Goal: Information Seeking & Learning: Learn about a topic

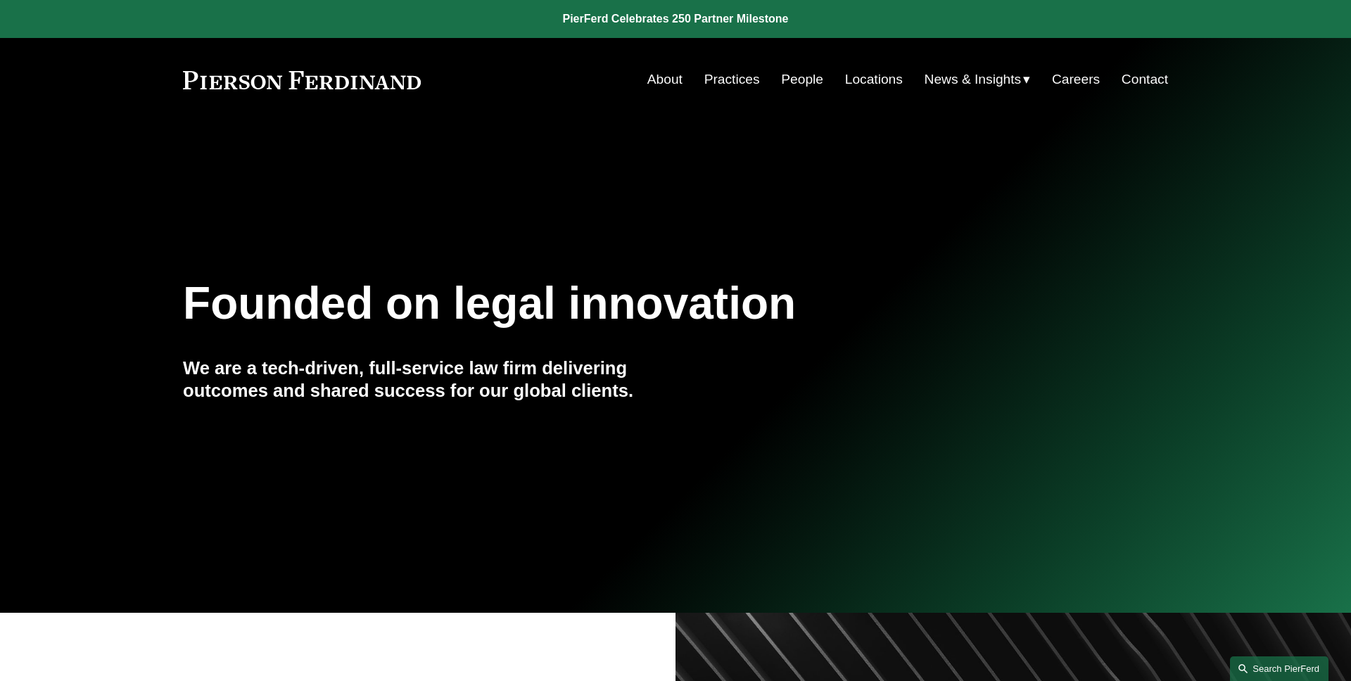
click at [1277, 665] on link "Search this site" at bounding box center [1279, 668] width 98 height 25
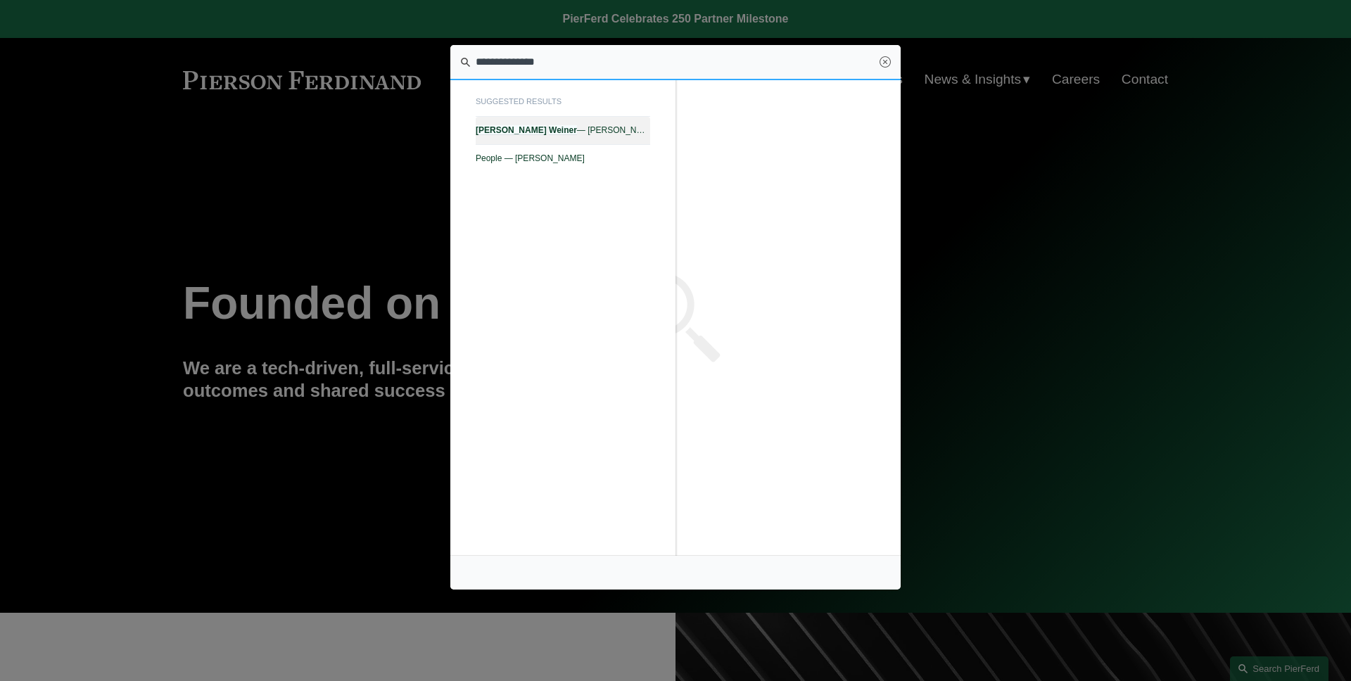
click at [569, 129] on span "[PERSON_NAME] — [PERSON_NAME]" at bounding box center [563, 130] width 174 height 10
type input "**********"
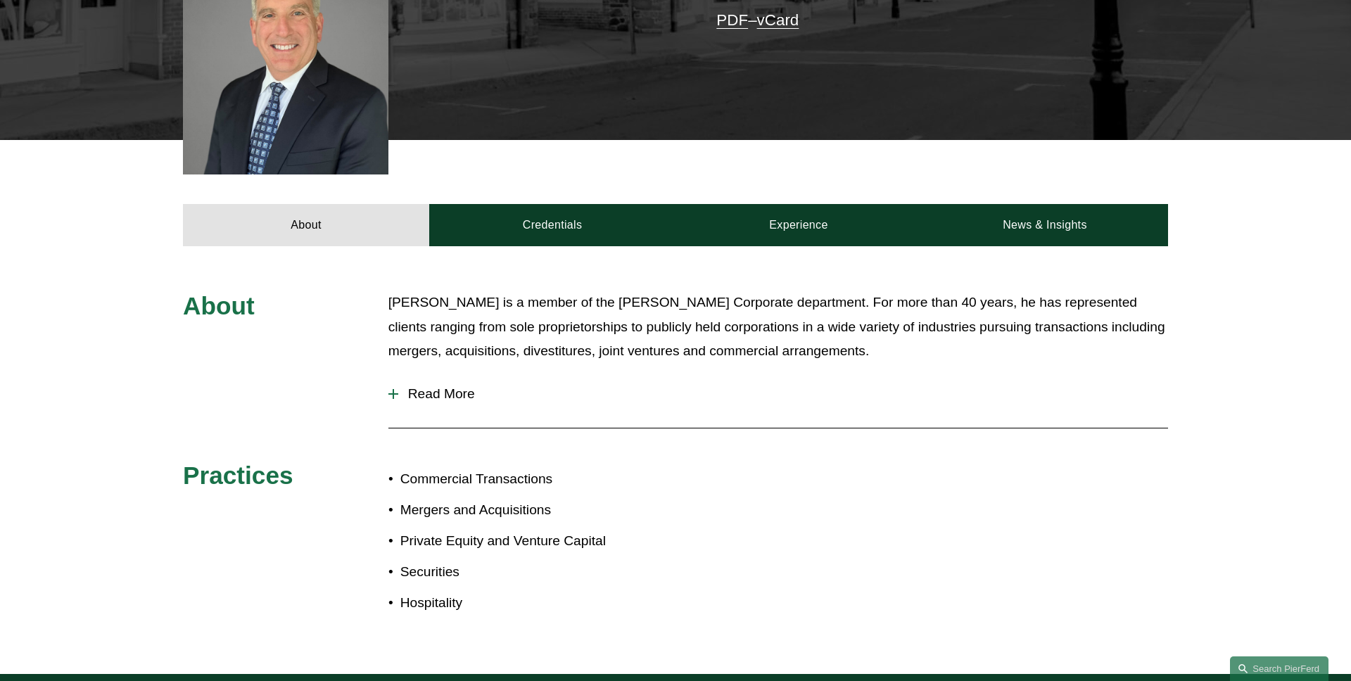
scroll to position [450, 0]
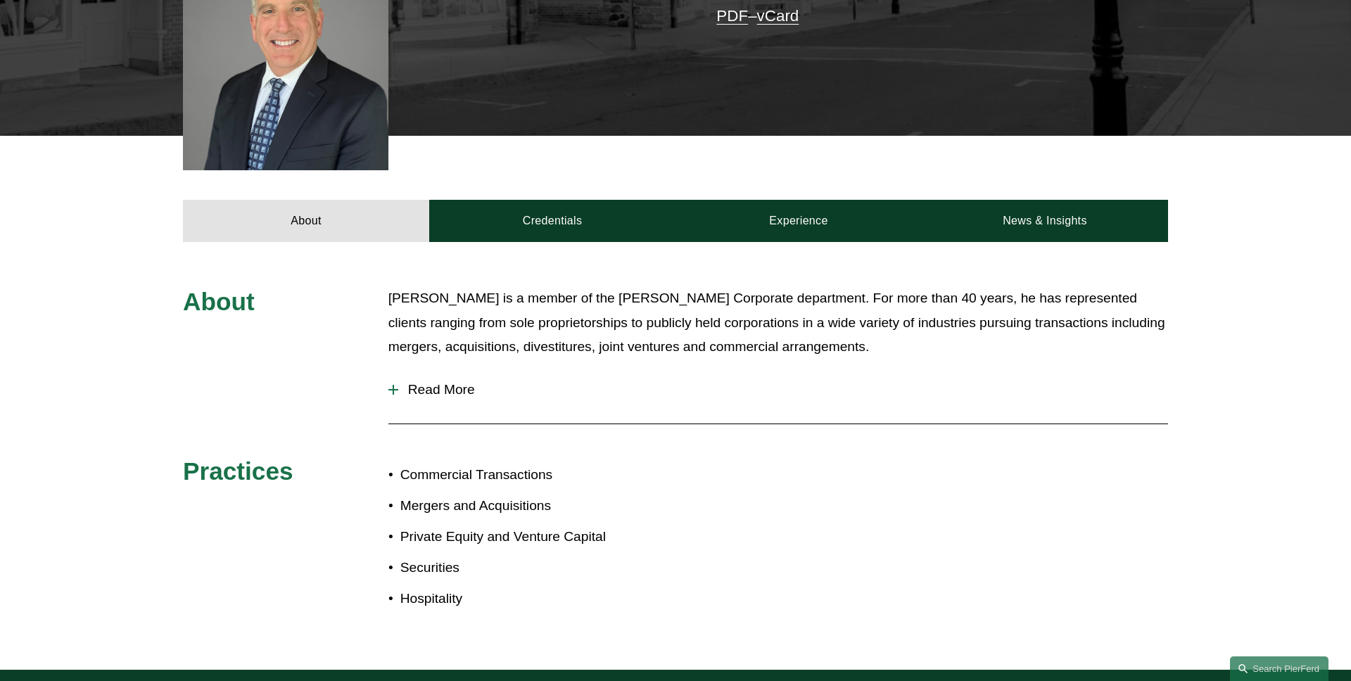
click at [461, 382] on span "Read More" at bounding box center [783, 389] width 770 height 15
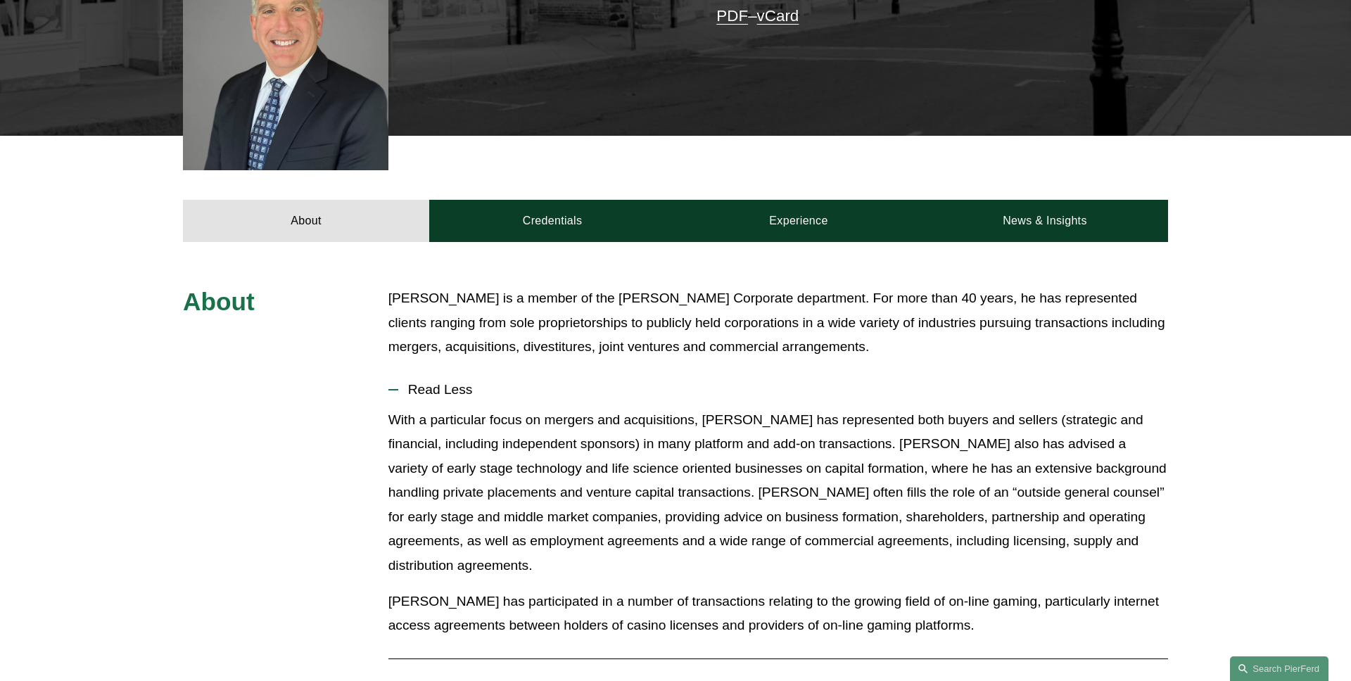
click at [461, 382] on span "Read Less" at bounding box center [783, 389] width 770 height 15
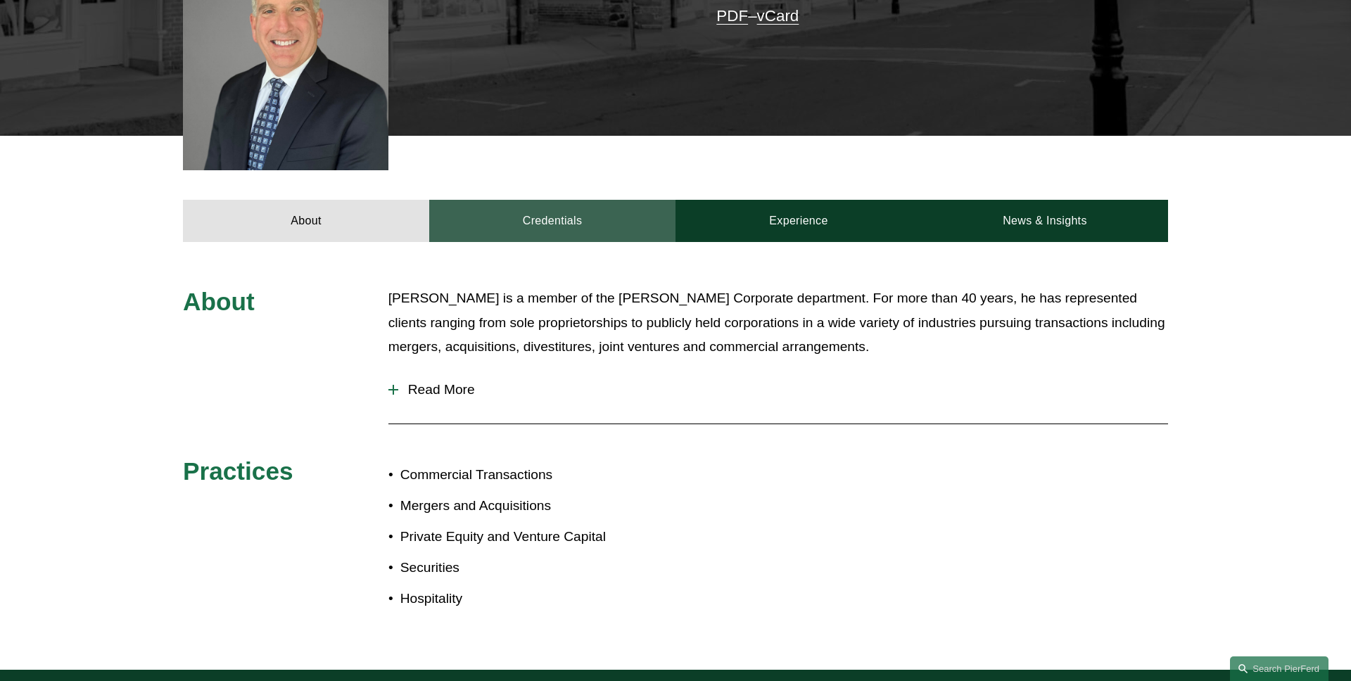
click at [568, 216] on link "Credentials" at bounding box center [552, 221] width 246 height 42
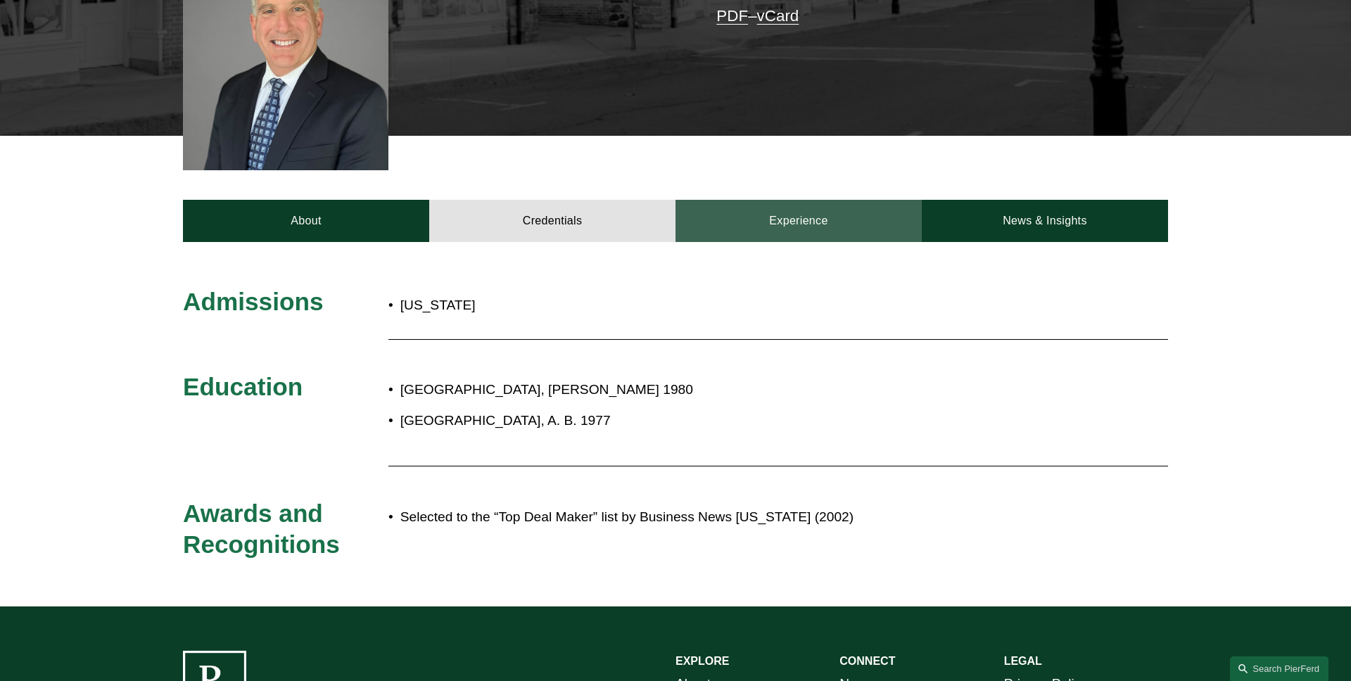
click at [802, 211] on link "Experience" at bounding box center [798, 221] width 246 height 42
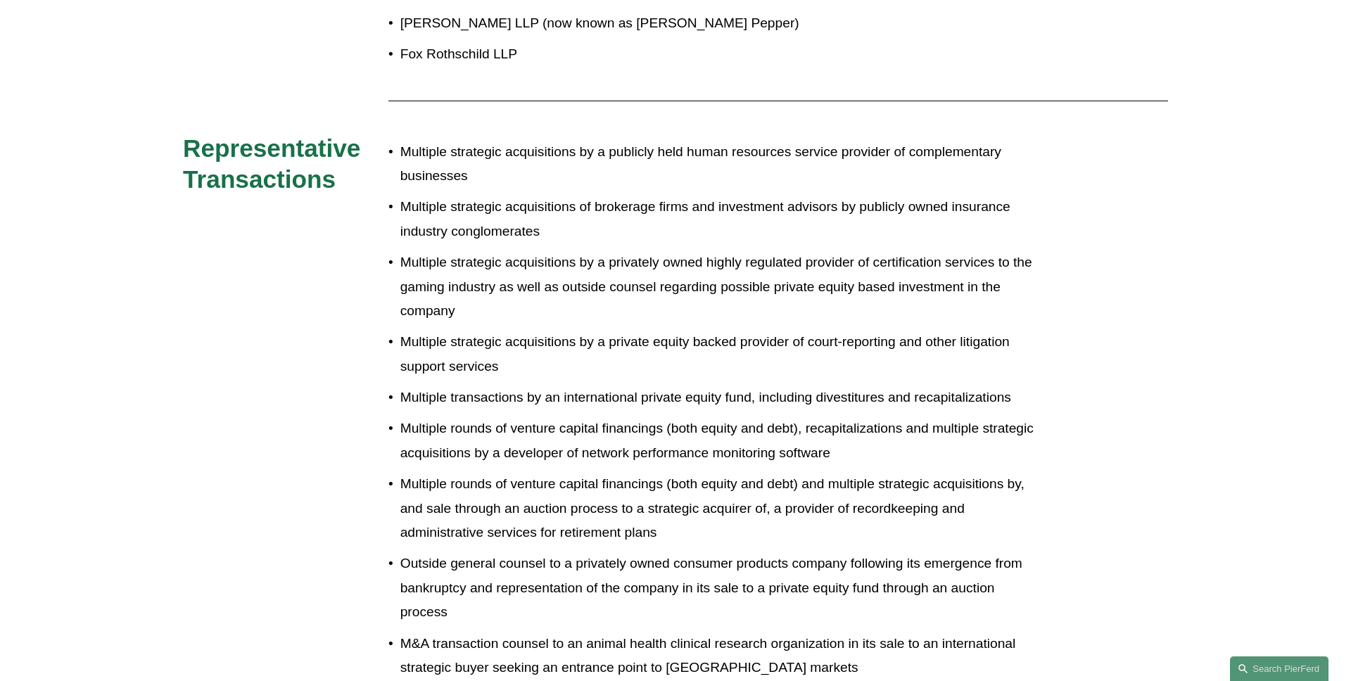
scroll to position [354, 0]
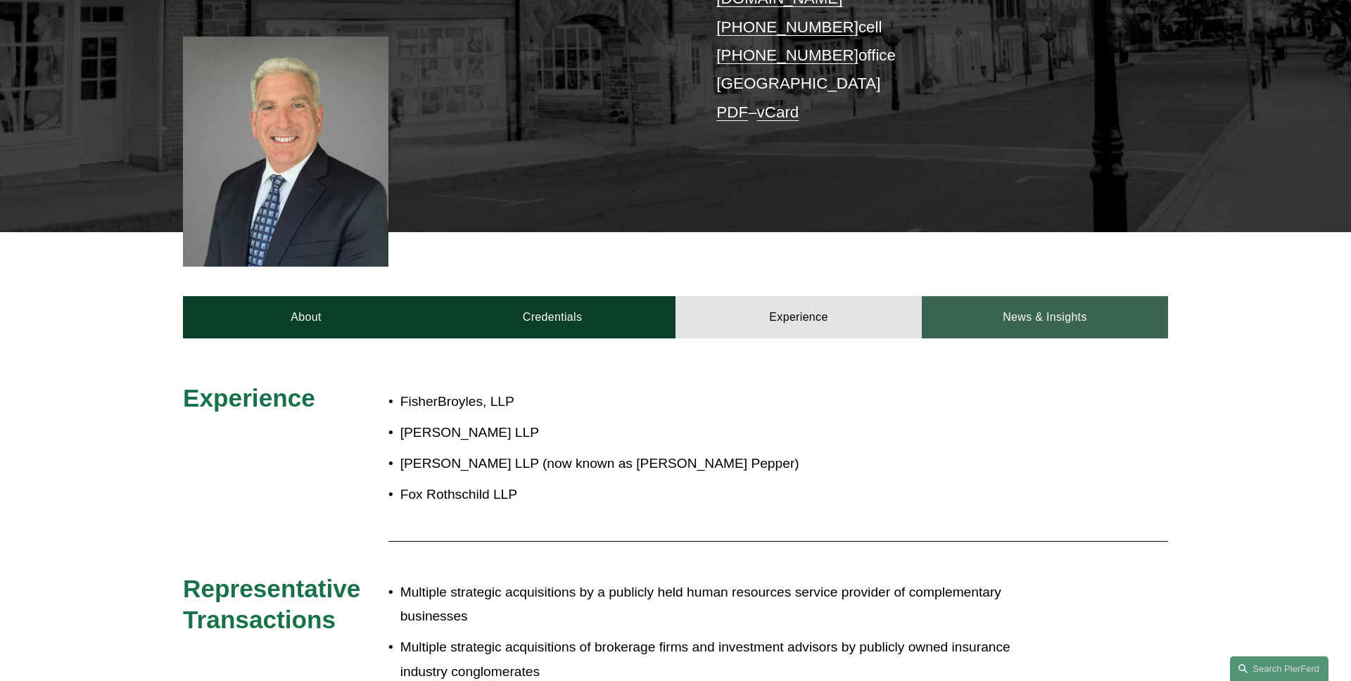
click at [1035, 304] on link "News & Insights" at bounding box center [1044, 317] width 246 height 42
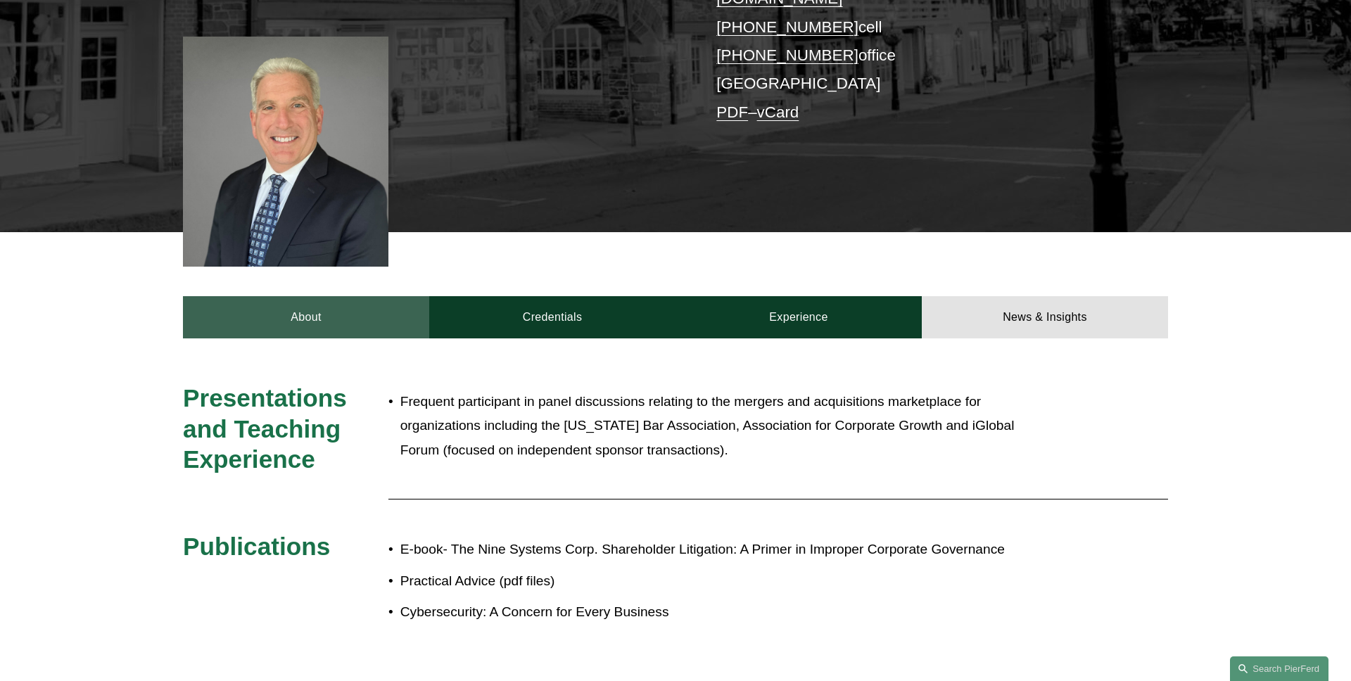
click at [352, 296] on link "About" at bounding box center [306, 317] width 246 height 42
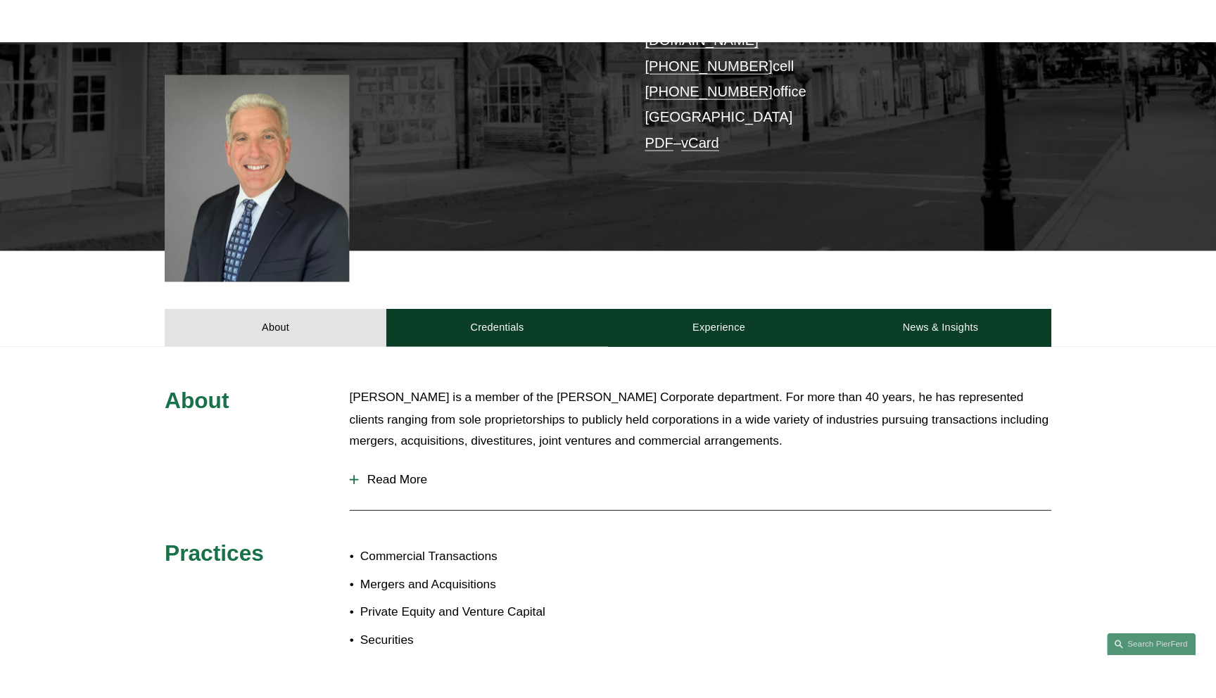
scroll to position [0, 0]
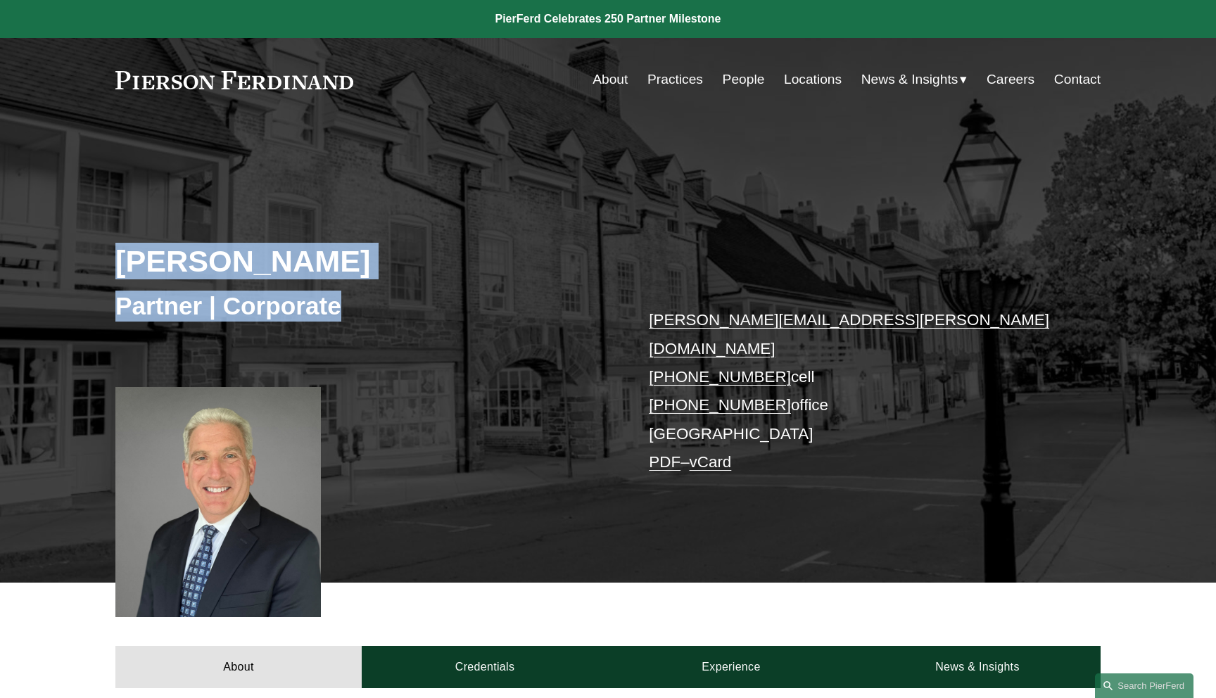
drag, startPoint x: 384, startPoint y: 317, endPoint x: 95, endPoint y: 264, distance: 293.9
click at [95, 264] on div "Michael Weiner Partner | Corporate michael.weiner@pierferd.com +1.609.464.3833 …" at bounding box center [608, 370] width 1216 height 424
copy div "Michael Weiner Partner | Corporate"
click at [500, 233] on div "Michael Weiner Partner | Corporate michael.weiner@pierferd.com +1.609.464.3833 …" at bounding box center [608, 370] width 1216 height 424
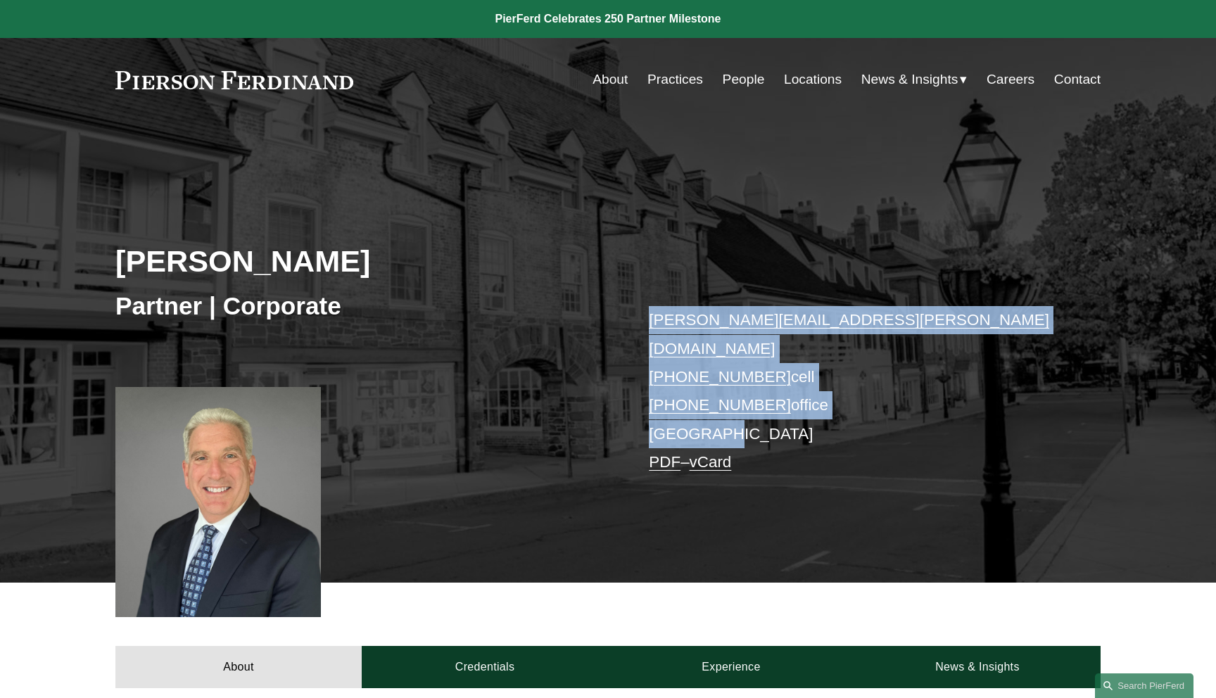
drag, startPoint x: 639, startPoint y: 308, endPoint x: 796, endPoint y: 399, distance: 181.2
click at [796, 399] on div "Michael Weiner Partner | Corporate michael.weiner@pierferd.com +1.609.464.3833 …" at bounding box center [608, 370] width 1216 height 424
copy p "michael.weiner@pierferd.com +1.609.464.3833 cell +1.856.326.1232 office Princet…"
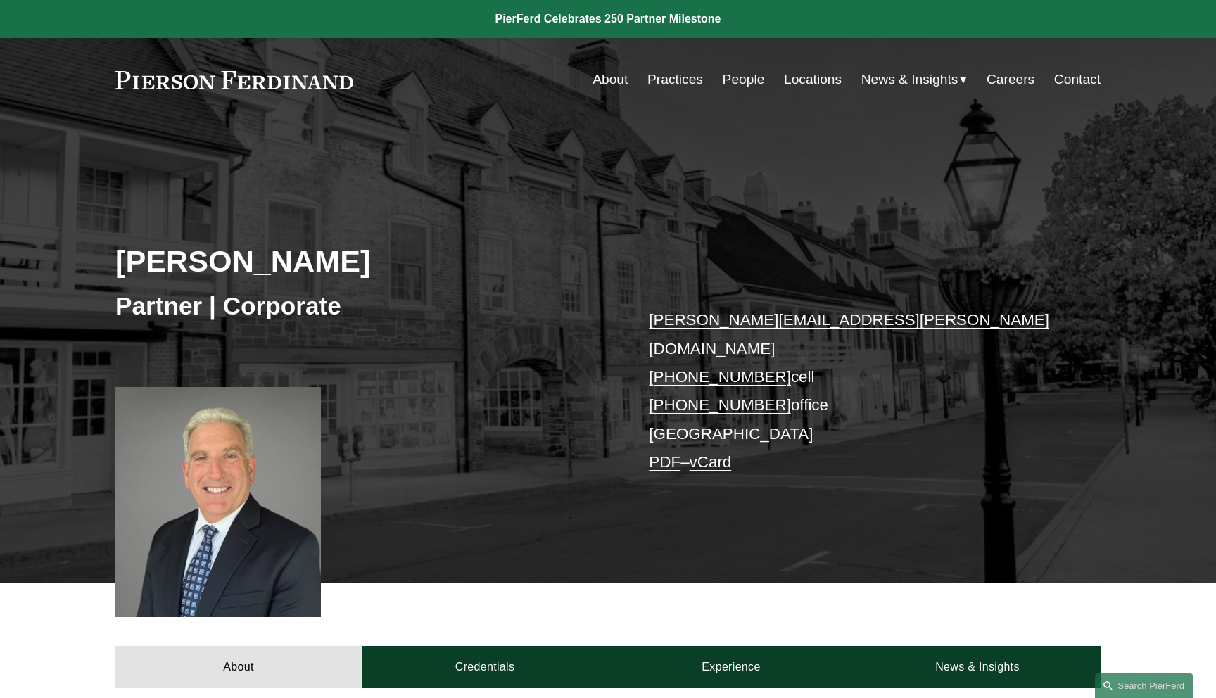
click at [1050, 205] on div "Michael Weiner Partner | Corporate michael.weiner@pierferd.com +1.609.464.3833 …" at bounding box center [608, 370] width 1216 height 424
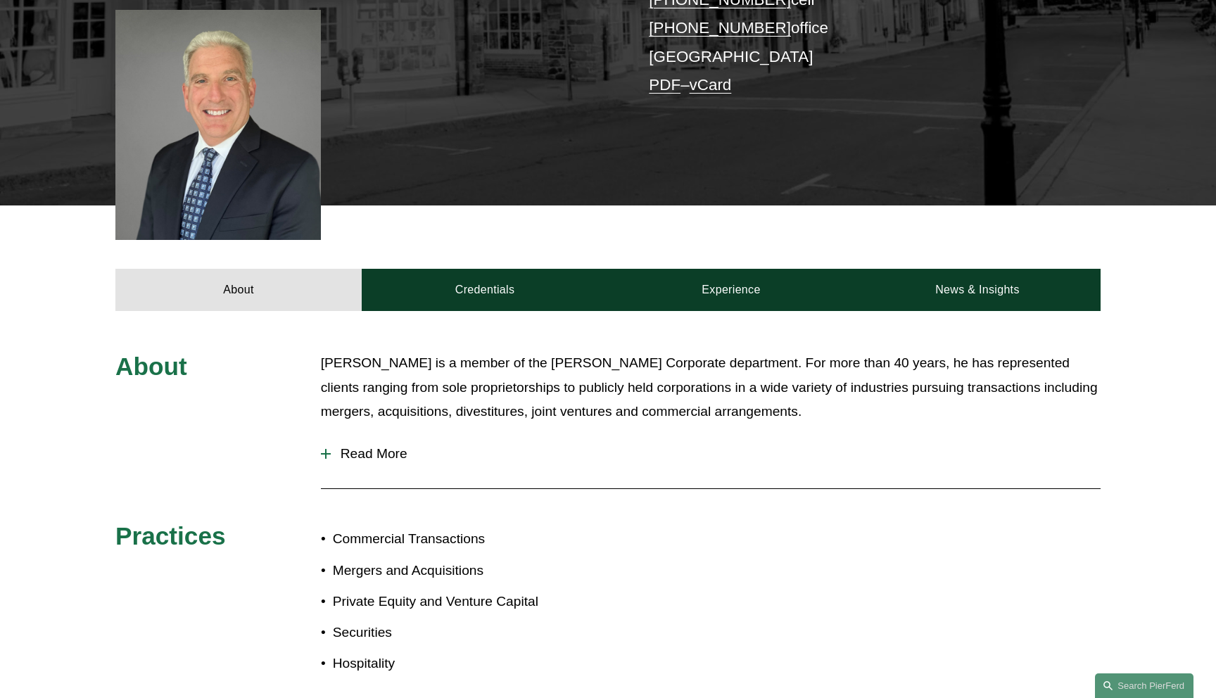
scroll to position [389, 0]
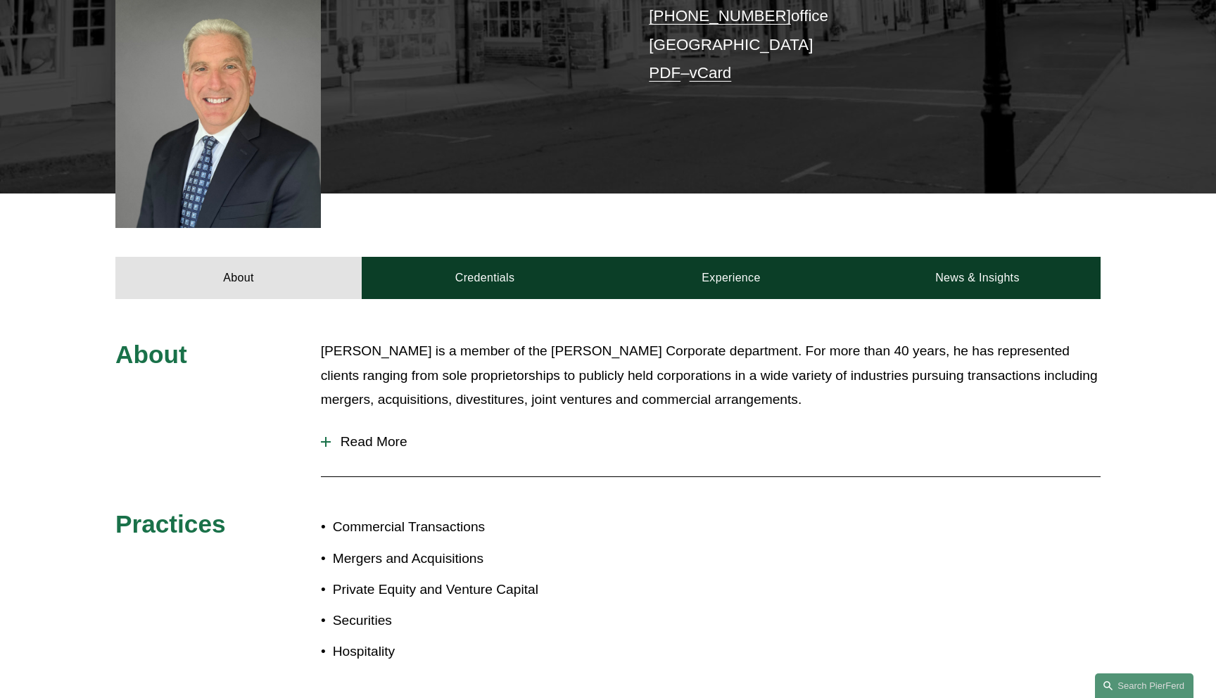
click at [196, 343] on h3 "About" at bounding box center [197, 354] width 164 height 31
click at [160, 340] on span "About" at bounding box center [151, 353] width 72 height 27
copy span "About"
click at [250, 340] on h3 "About" at bounding box center [197, 354] width 164 height 31
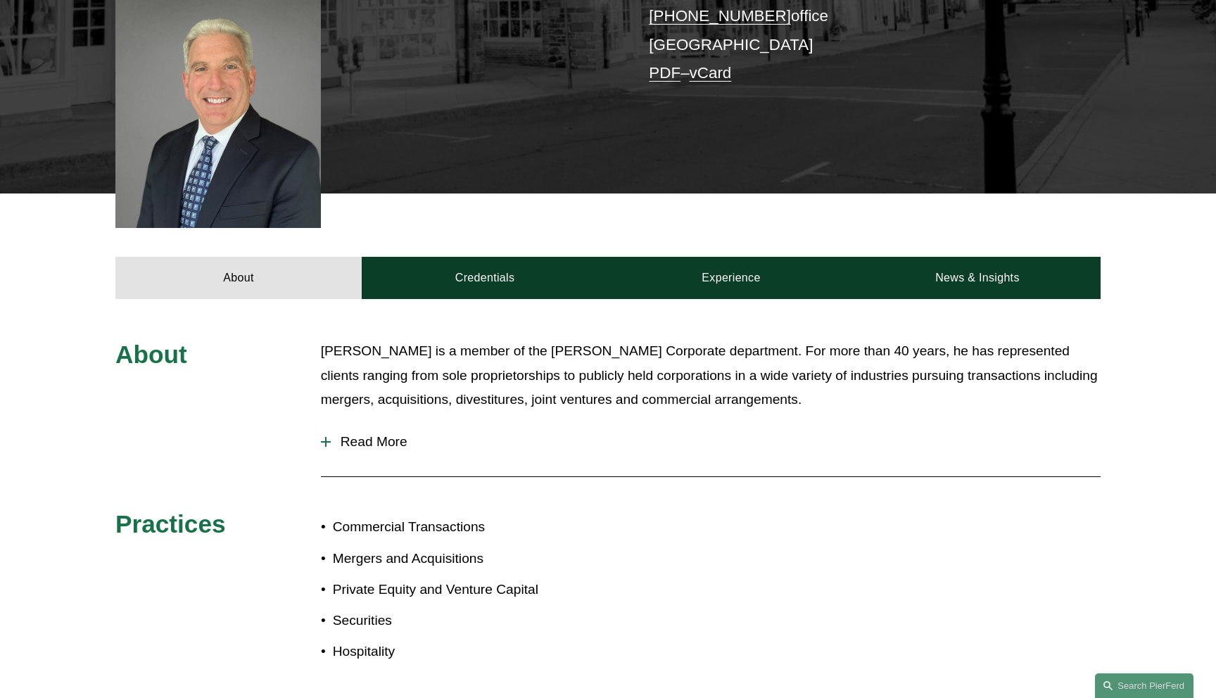
click at [393, 423] on button "Read More" at bounding box center [710, 441] width 779 height 37
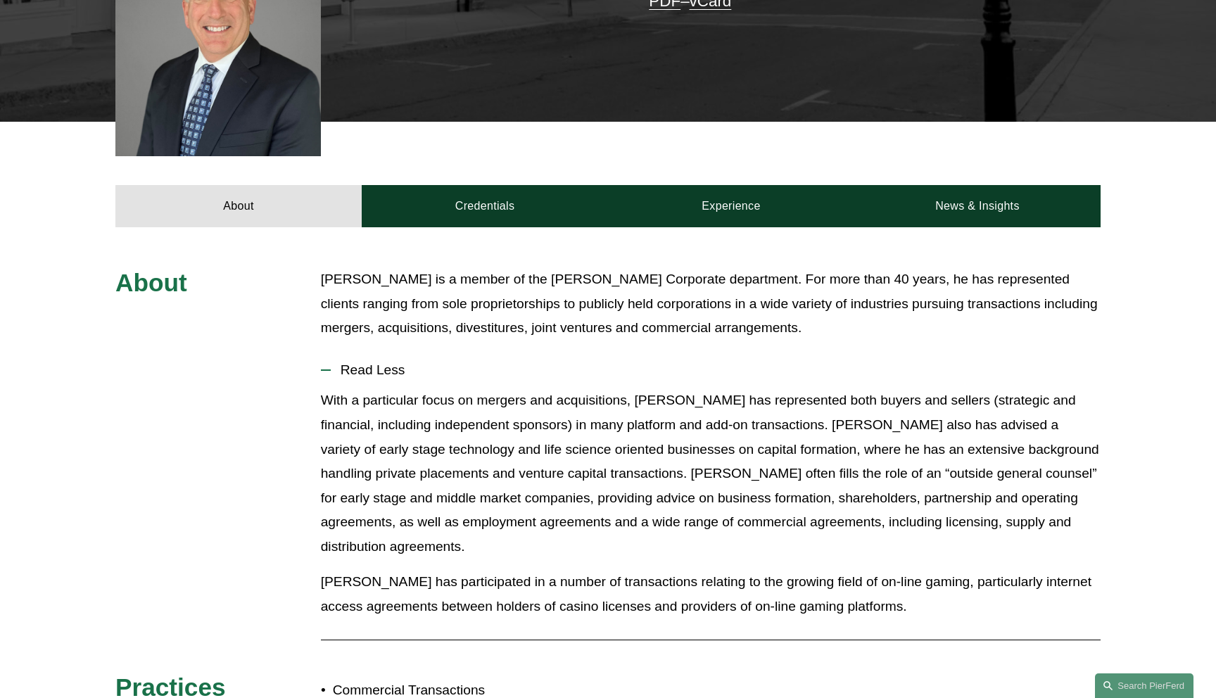
scroll to position [510, 0]
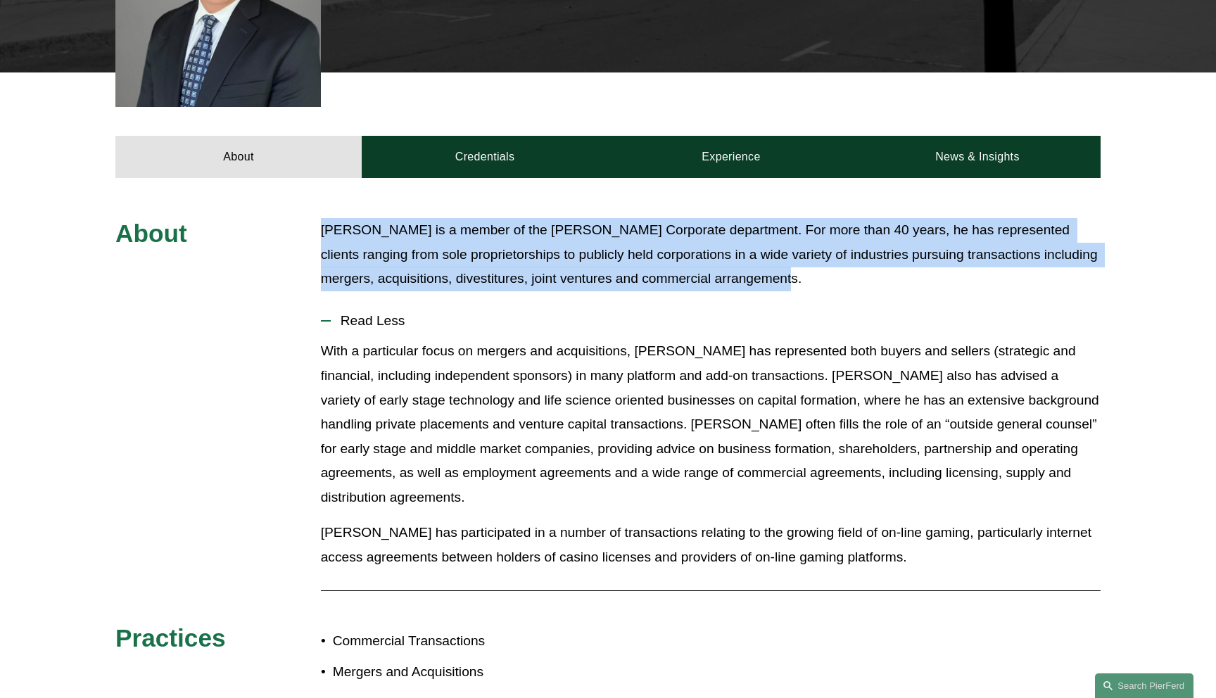
drag, startPoint x: 319, startPoint y: 204, endPoint x: 819, endPoint y: 253, distance: 502.5
click at [819, 253] on div "About Michael is a member of the Pierson Ferdinand Corporate department. For mo…" at bounding box center [608, 504] width 1216 height 573
copy p "Michael is a member of the Pierson Ferdinand Corporate department. For more tha…"
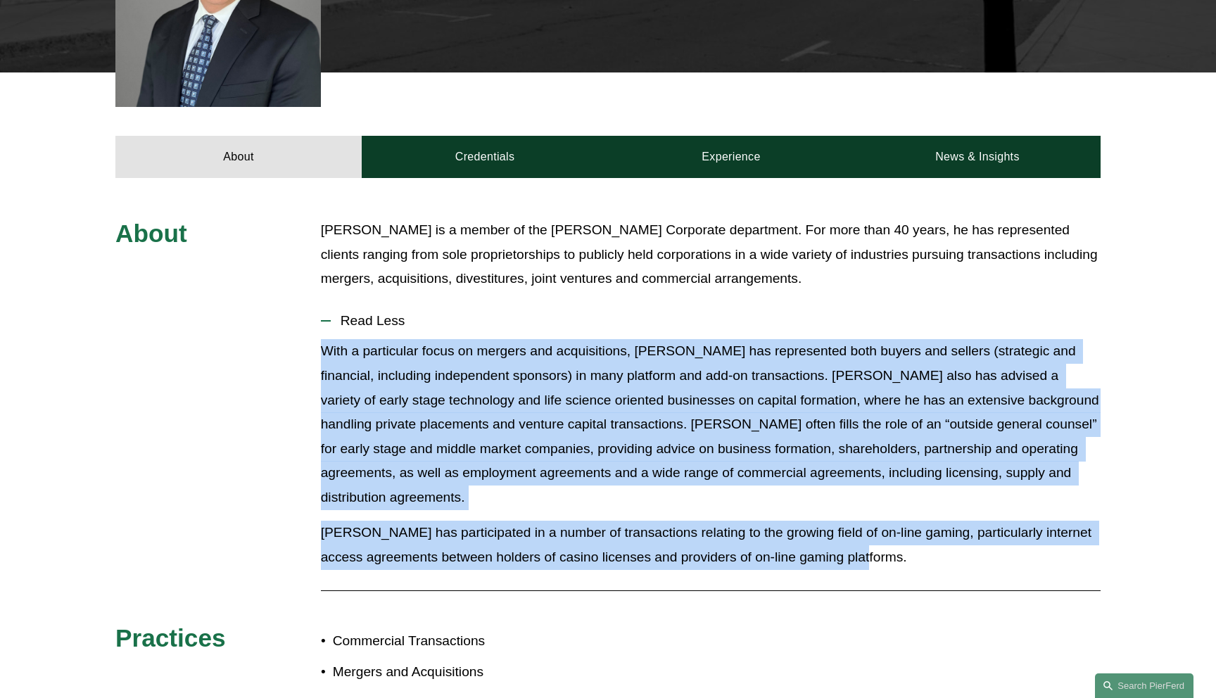
drag, startPoint x: 319, startPoint y: 329, endPoint x: 1018, endPoint y: 531, distance: 727.1
click at [1018, 531] on div "About Michael is a member of the Pierson Ferdinand Corporate department. For mo…" at bounding box center [608, 504] width 1216 height 573
copy div "With a particular focus on mergers and acquisitions, Michael has represented bo…"
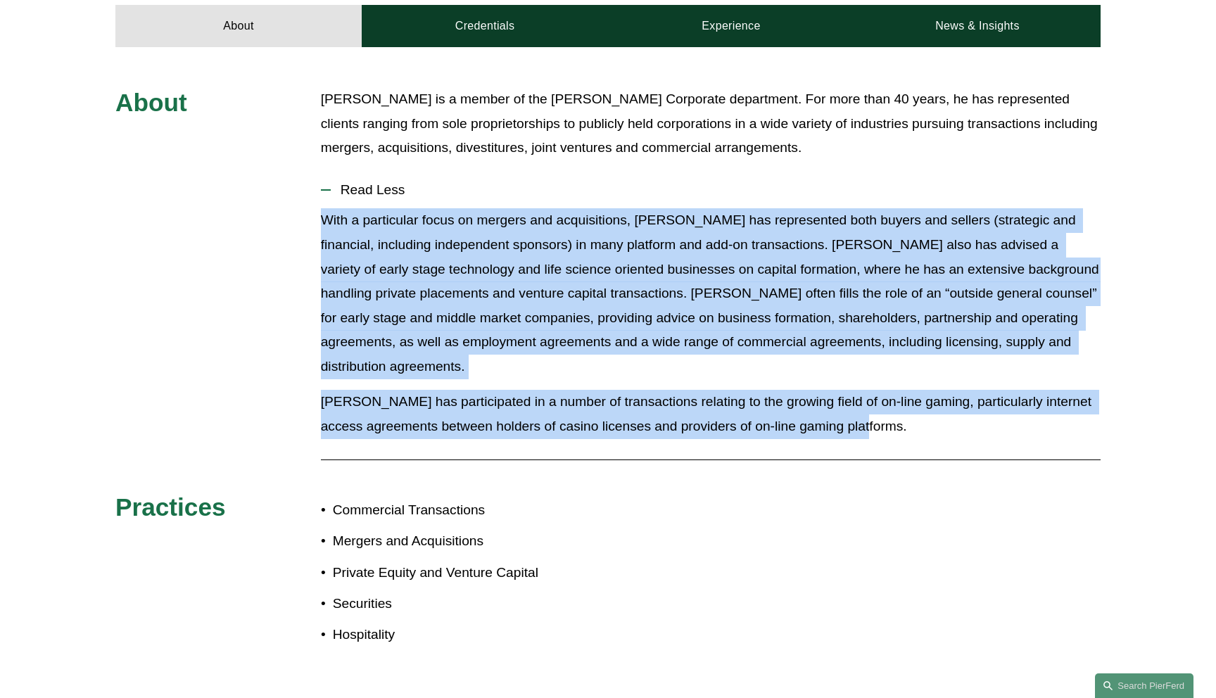
scroll to position [646, 0]
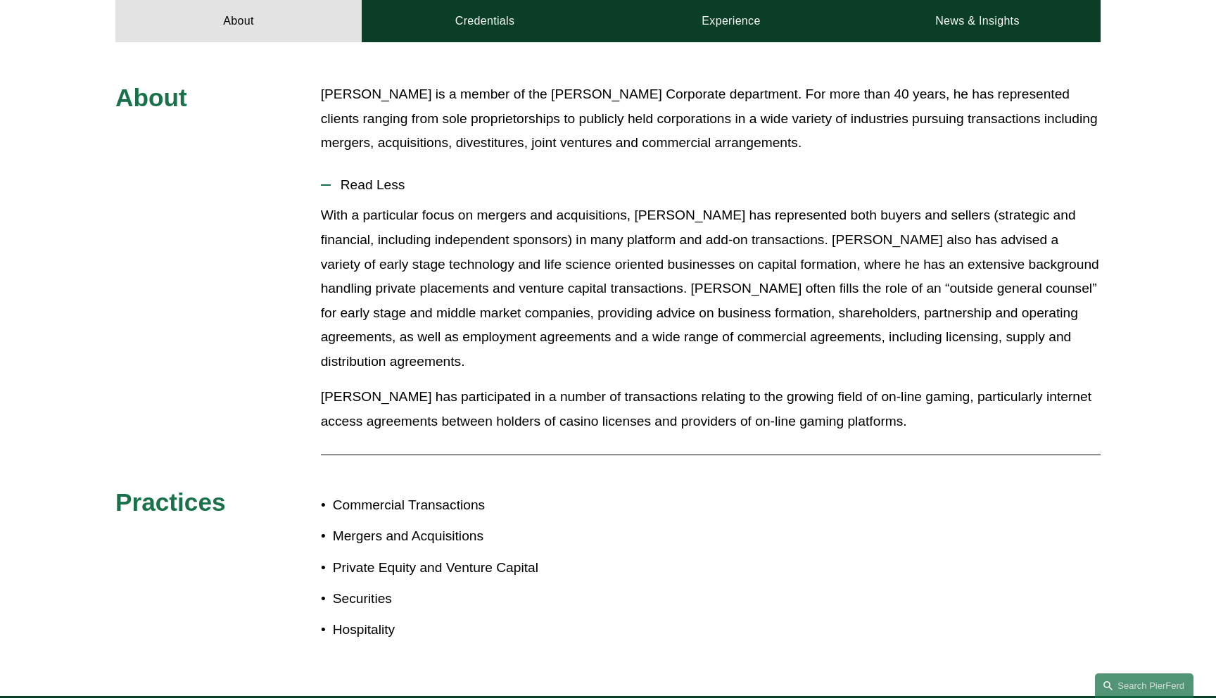
click at [179, 488] on span "Practices" at bounding box center [170, 501] width 110 height 27
copy span "Practices"
click at [276, 487] on h3 "Practices" at bounding box center [197, 502] width 164 height 31
click at [509, 563] on ul "Commercial Transactions Mergers and Acquisitions Private Equity and Venture Cap…" at bounding box center [464, 567] width 287 height 148
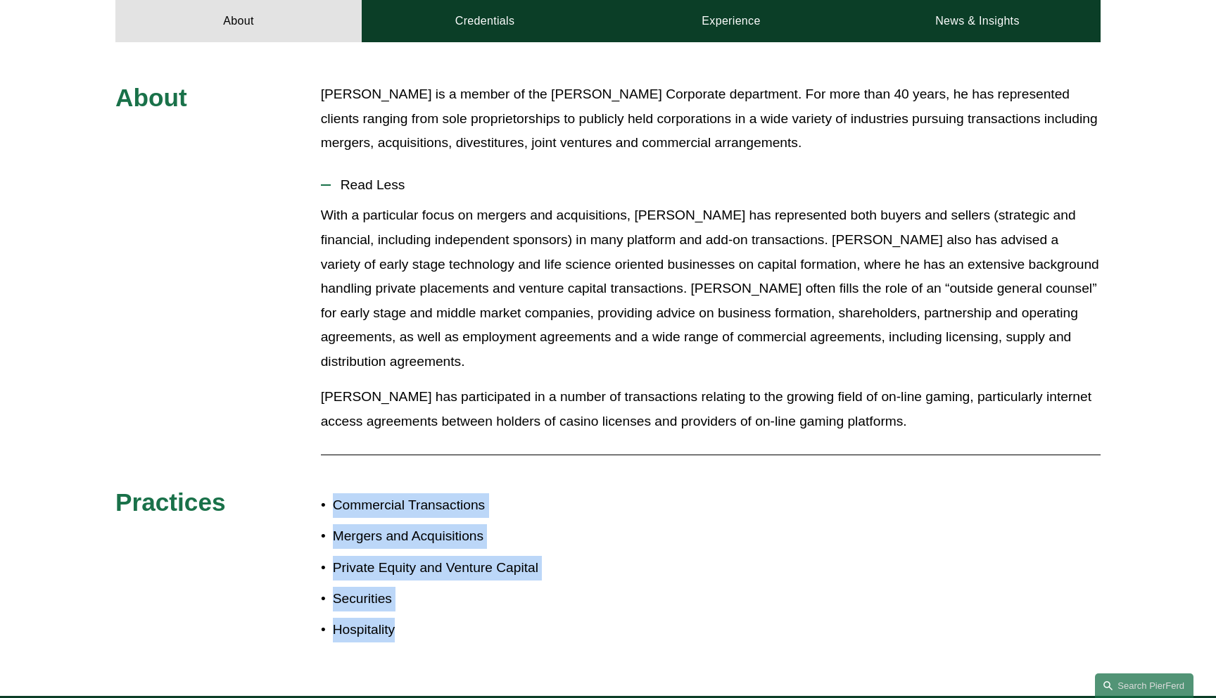
drag, startPoint x: 436, startPoint y: 615, endPoint x: 331, endPoint y: 491, distance: 162.7
click at [331, 493] on ul "Commercial Transactions Mergers and Acquisitions Private Equity and Venture Cap…" at bounding box center [464, 567] width 287 height 148
copy ul "Commercial Transactions Mergers and Acquisitions Private Equity and Venture Cap…"
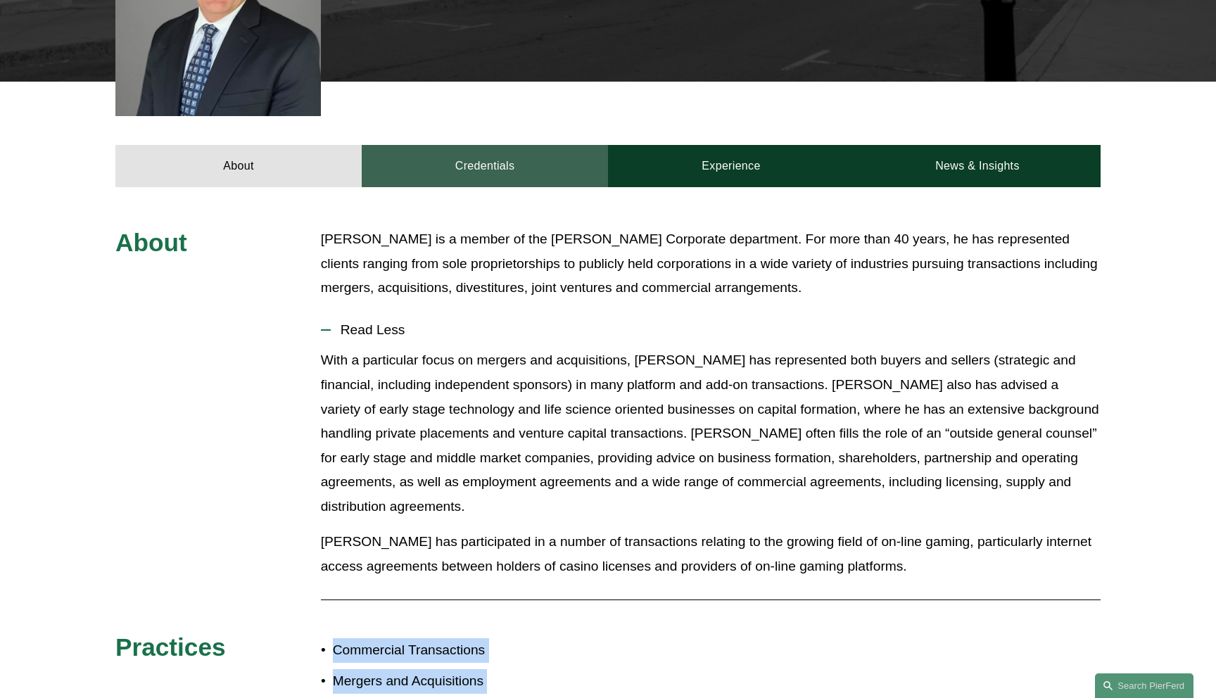
click at [495, 145] on link "Credentials" at bounding box center [485, 166] width 246 height 42
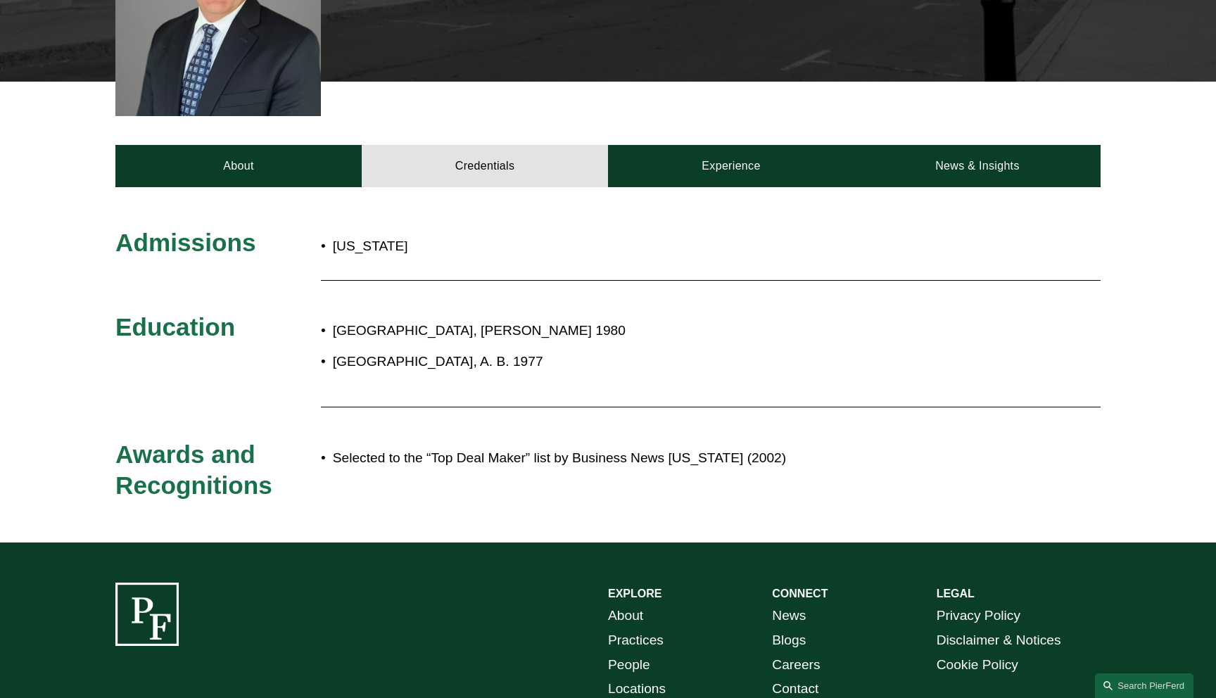
click at [198, 229] on span "Admissions" at bounding box center [185, 242] width 140 height 27
copy span "Admissions"
click at [720, 241] on div "Admissions New Jersey Education Case Western Reserve University, J.D. 1980 Colg…" at bounding box center [608, 364] width 1216 height 275
drag, startPoint x: 369, startPoint y: 229, endPoint x: 306, endPoint y: 229, distance: 62.6
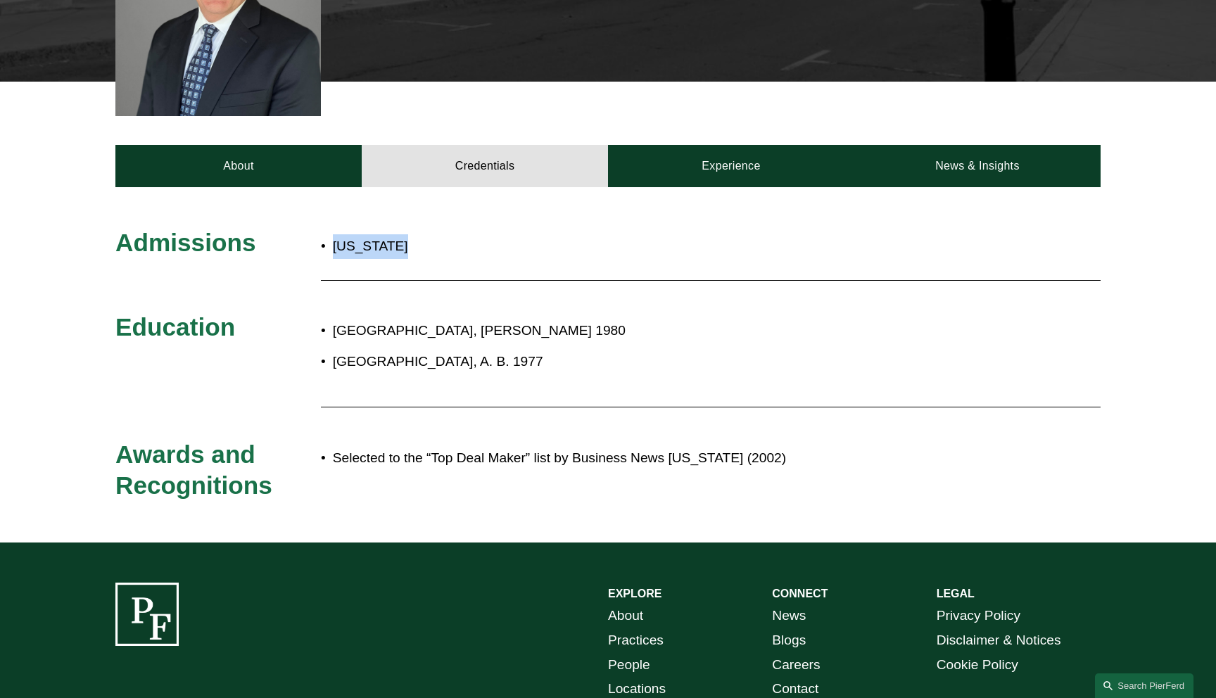
click at [306, 229] on div "Admissions New Jersey Education Case Western Reserve University, J.D. 1980 Colg…" at bounding box center [608, 364] width 1216 height 275
copy div "New Jersey"
click at [668, 273] on div at bounding box center [710, 280] width 779 height 14
click at [195, 313] on span "Education" at bounding box center [175, 326] width 120 height 27
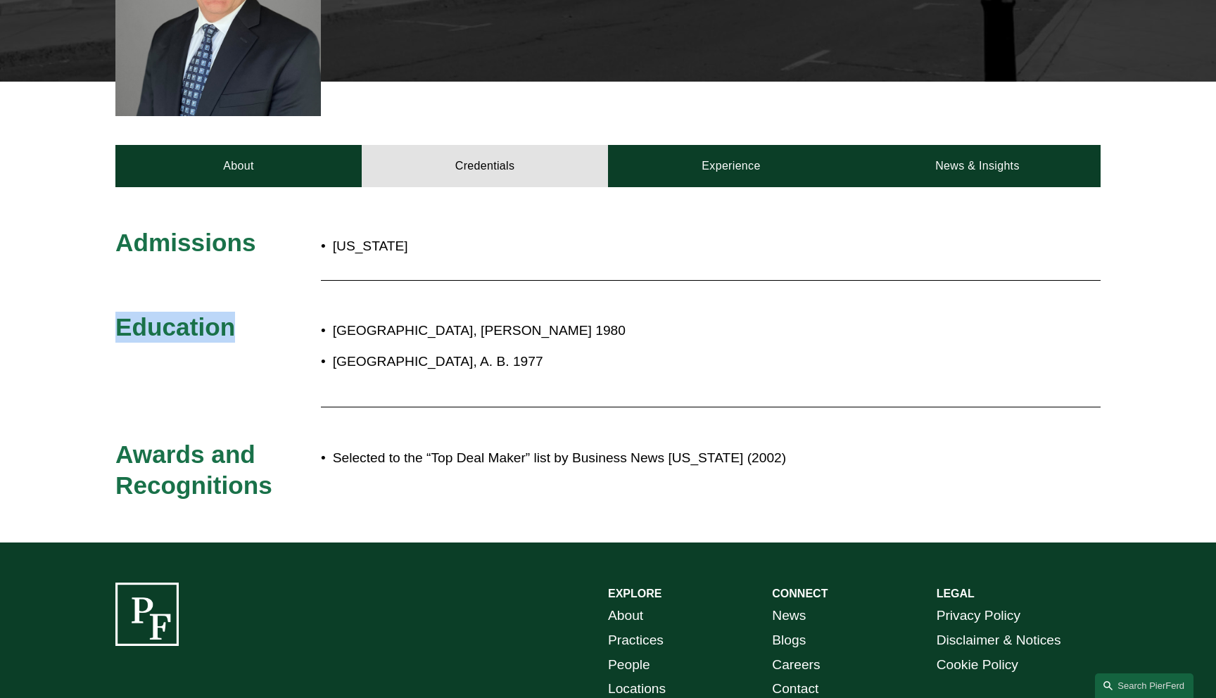
copy span "Education"
click at [347, 319] on p "Case Western Reserve University, J.D. 1980" at bounding box center [655, 331] width 644 height 25
drag, startPoint x: 527, startPoint y: 347, endPoint x: 307, endPoint y: 319, distance: 222.1
click at [307, 319] on div "Admissions New Jersey Education Case Western Reserve University, J.D. 1980 Colg…" at bounding box center [608, 364] width 1216 height 275
click at [715, 350] on p "Colgate University, A. B. 1977" at bounding box center [655, 362] width 644 height 25
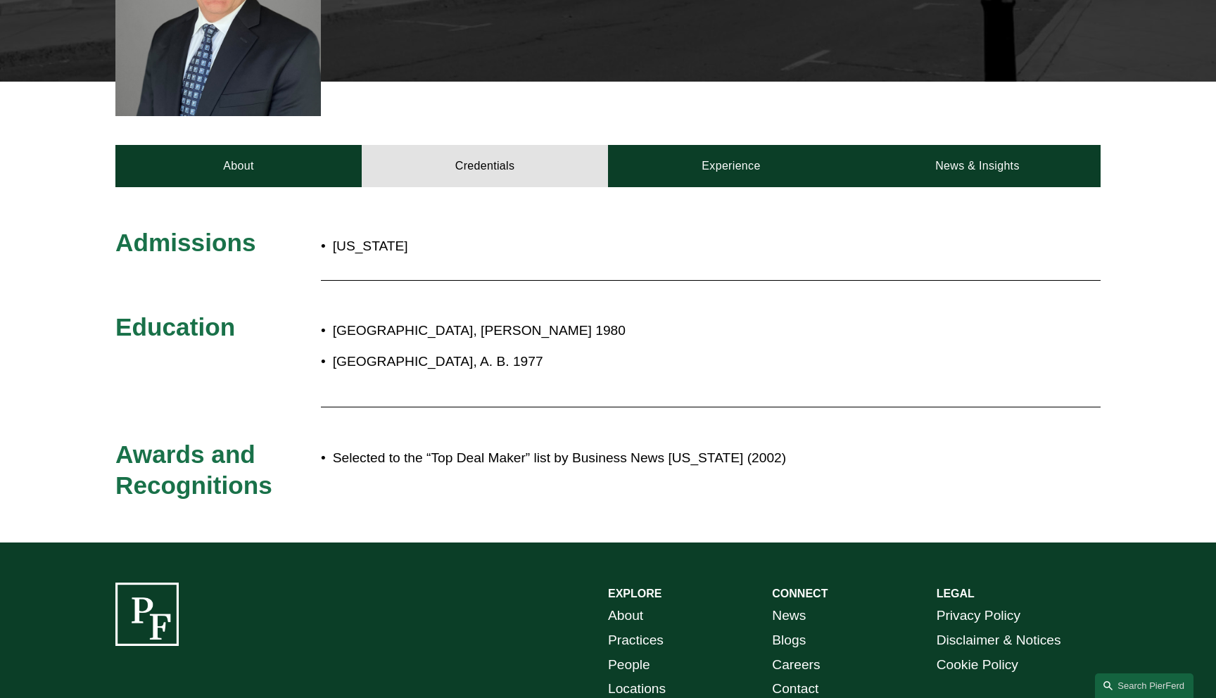
click at [866, 319] on p "Case Western Reserve University, J.D. 1980" at bounding box center [655, 331] width 644 height 25
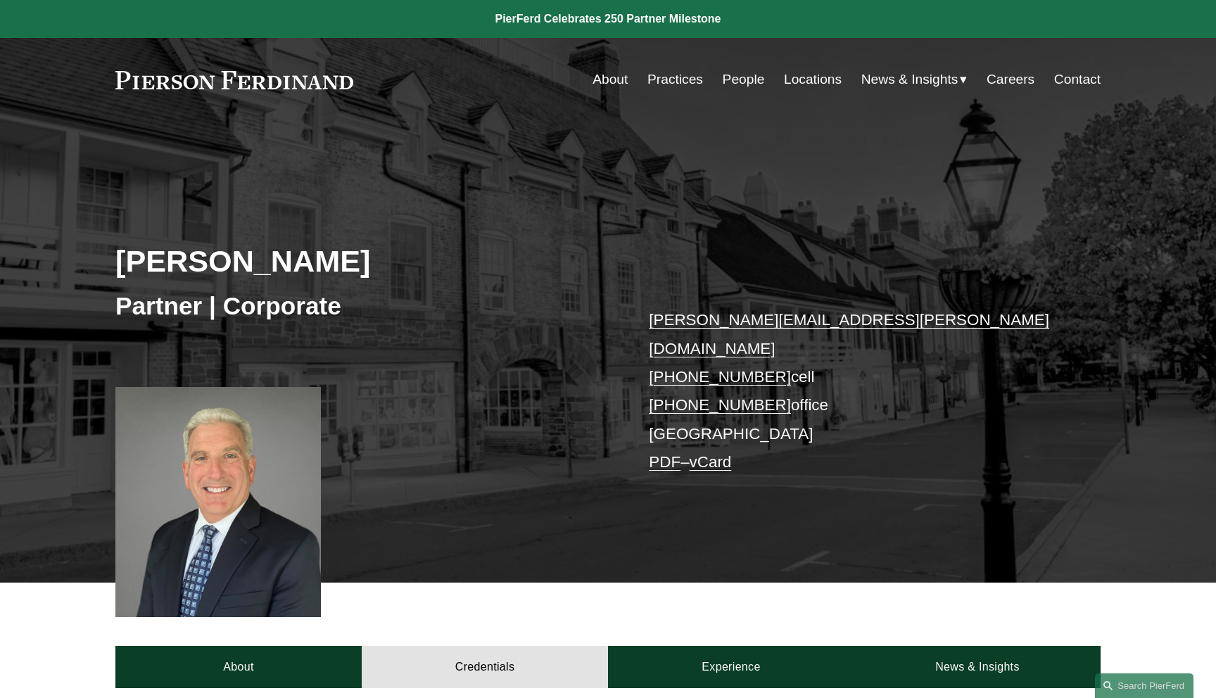
scroll to position [501, 0]
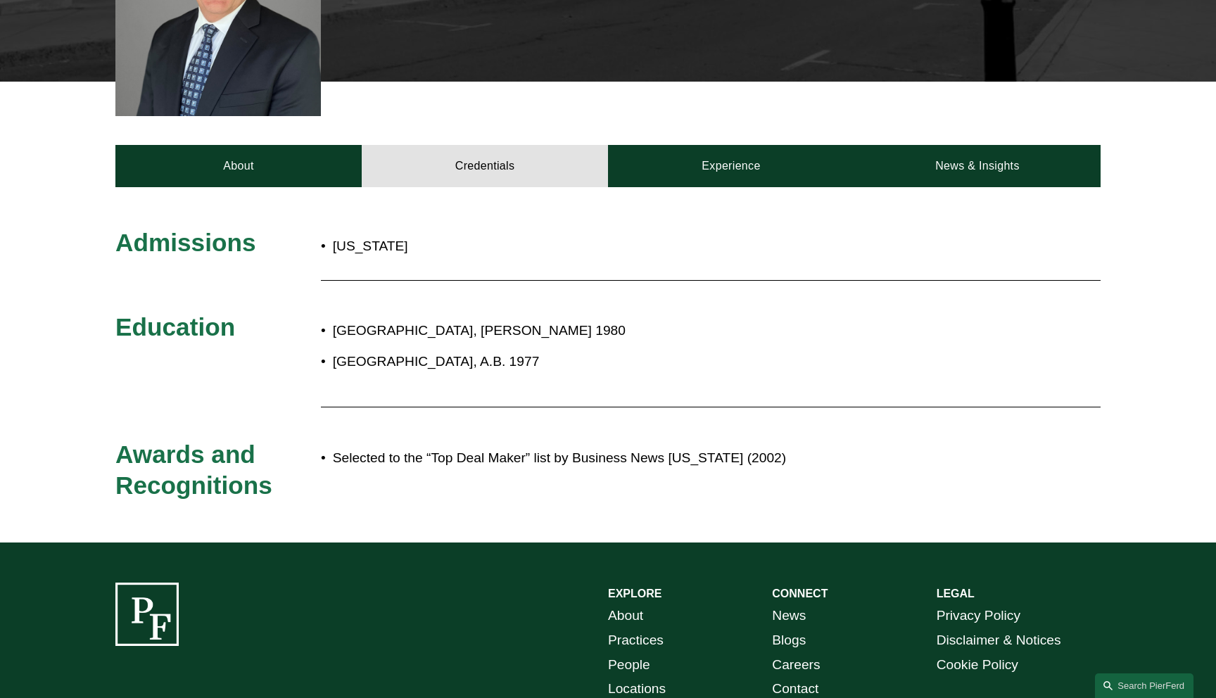
drag, startPoint x: 524, startPoint y: 348, endPoint x: 314, endPoint y: 319, distance: 212.4
click at [314, 319] on div "Admissions New Jersey Education Case Western Reserve University, J.D. 1980 Colg…" at bounding box center [608, 364] width 1216 height 275
copy div "Case Western Reserve University, J.D. 1980 Colgate University, A.B. 1977"
click at [730, 359] on div "Case Western Reserve University, J.D. 1980 Colgate University, A.B. 1977" at bounding box center [649, 354] width 656 height 84
drag, startPoint x: 285, startPoint y: 465, endPoint x: 92, endPoint y: 443, distance: 194.0
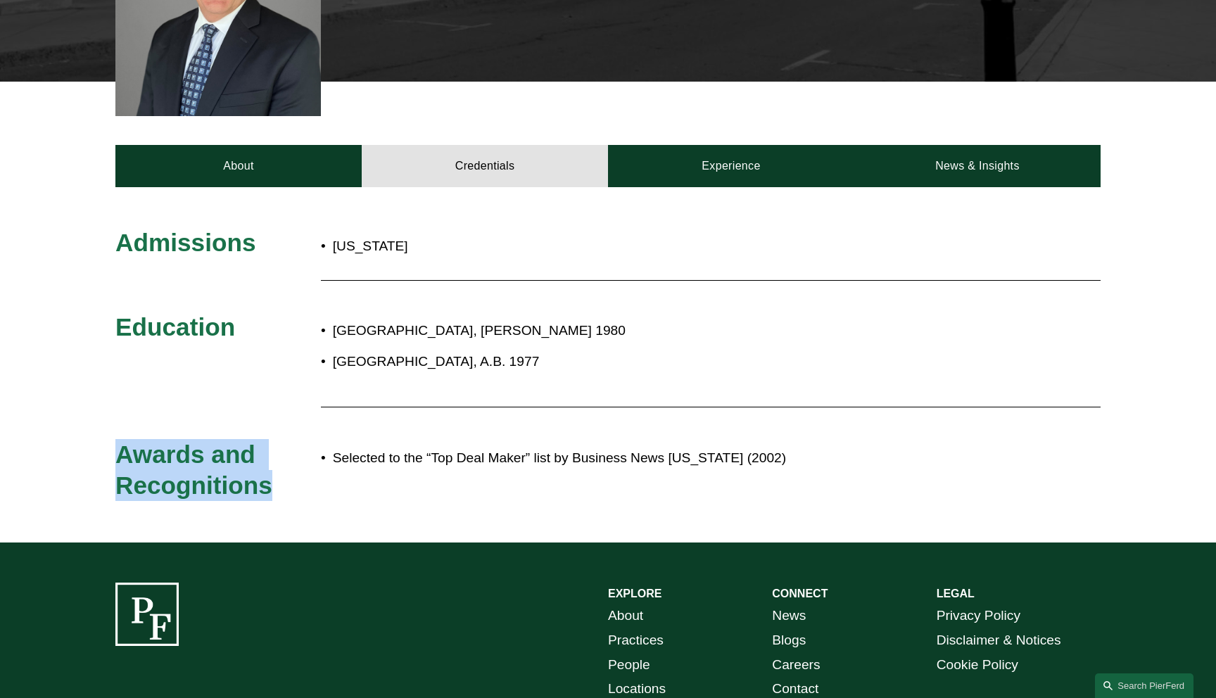
click at [92, 443] on div "Admissions New Jersey Education Case Western Reserve University, J.D. 1980 Colg…" at bounding box center [608, 364] width 1216 height 275
copy span "Awards and Recognitions"
click at [408, 463] on div "Admissions New Jersey Education Case Western Reserve University, J.D. 1980 Colg…" at bounding box center [608, 364] width 1216 height 275
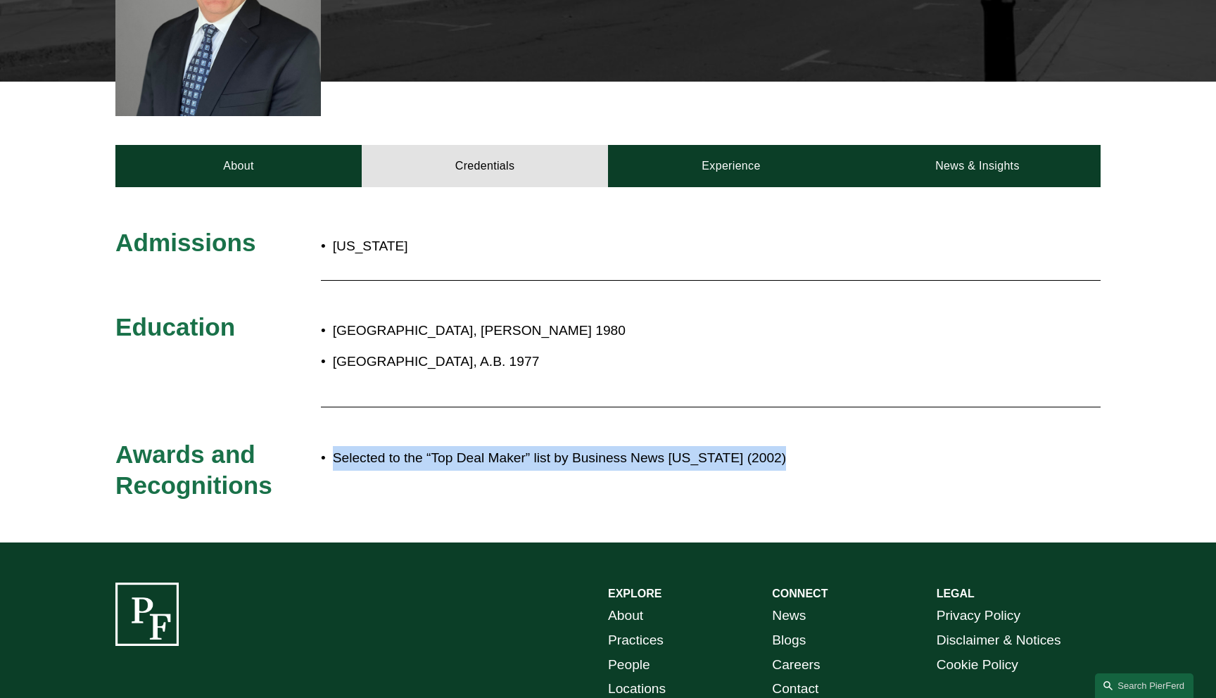
drag, startPoint x: 838, startPoint y: 442, endPoint x: 330, endPoint y: 441, distance: 508.6
click at [333, 446] on p "Selected to the “Top Deal Maker” list by Business News New Jersey (2002)" at bounding box center [655, 458] width 644 height 25
copy p "Selected to the “Top Deal Maker” list by Business News New Jersey (2002)"
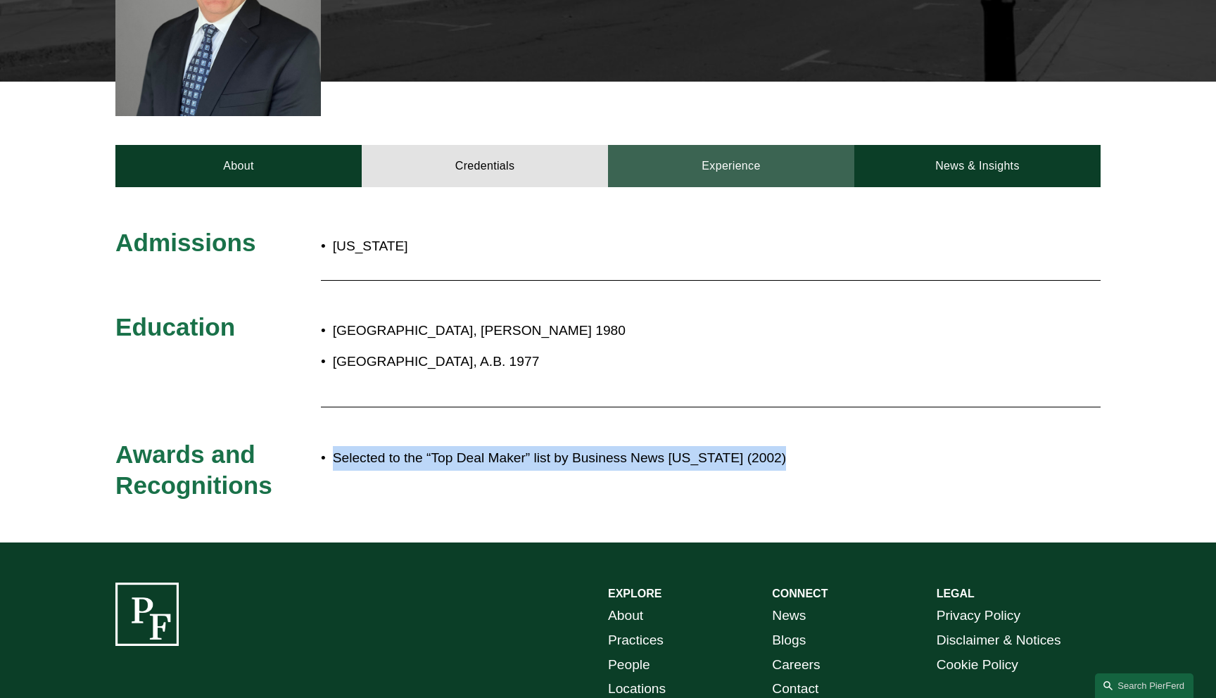
click at [696, 154] on link "Experience" at bounding box center [731, 166] width 246 height 42
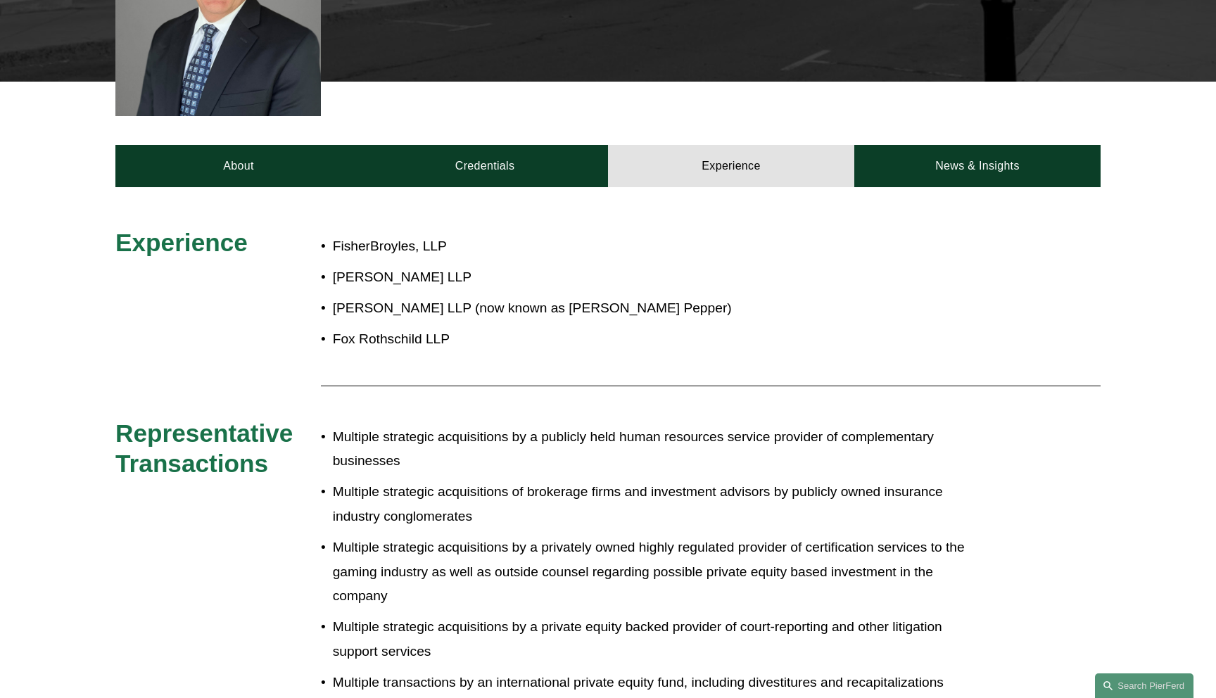
click at [224, 229] on span "Experience" at bounding box center [181, 242] width 132 height 27
copy span "Experience"
click at [276, 227] on h3 "Experience" at bounding box center [217, 242] width 205 height 31
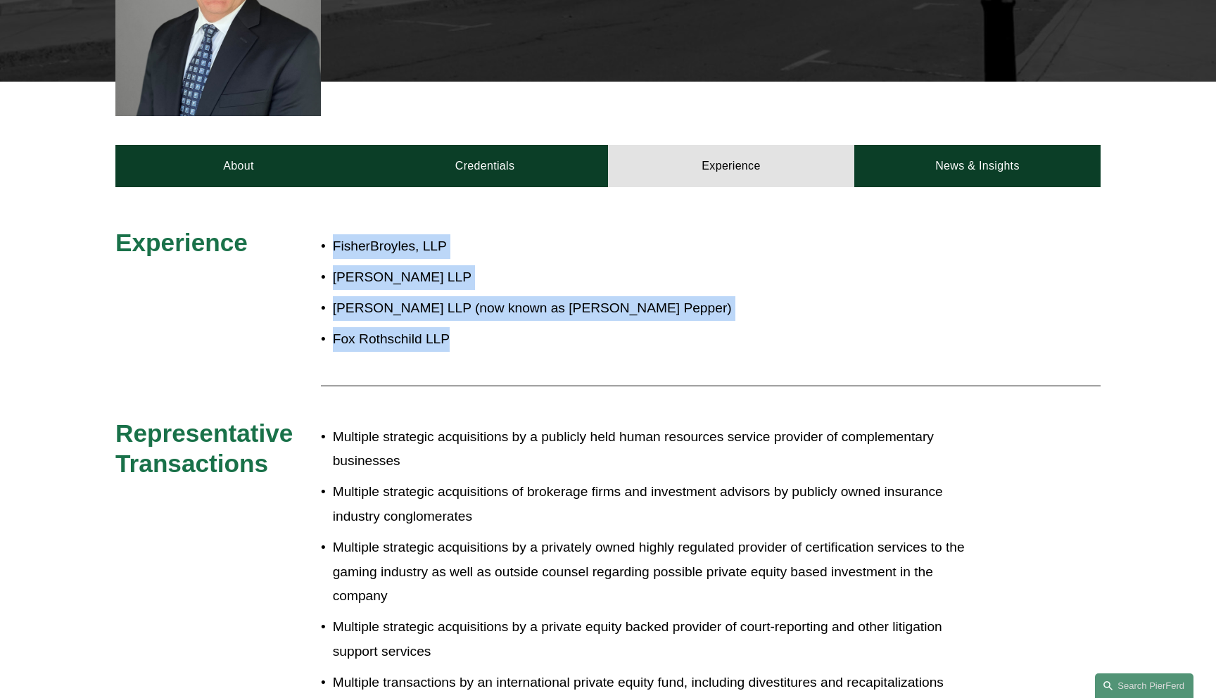
drag, startPoint x: 496, startPoint y: 317, endPoint x: 324, endPoint y: 223, distance: 195.8
click at [324, 234] on ul "FisherBroyles, LLP Reed Smith LLP Pepper Hamilton LLP (now known as Troutman Pe…" at bounding box center [649, 292] width 656 height 117
copy ul "FisherBroyles, LLP Reed Smith LLP Pepper Hamilton LLP (now known as Troutman Pe…"
click at [727, 265] on p "Reed Smith LLP" at bounding box center [655, 277] width 644 height 25
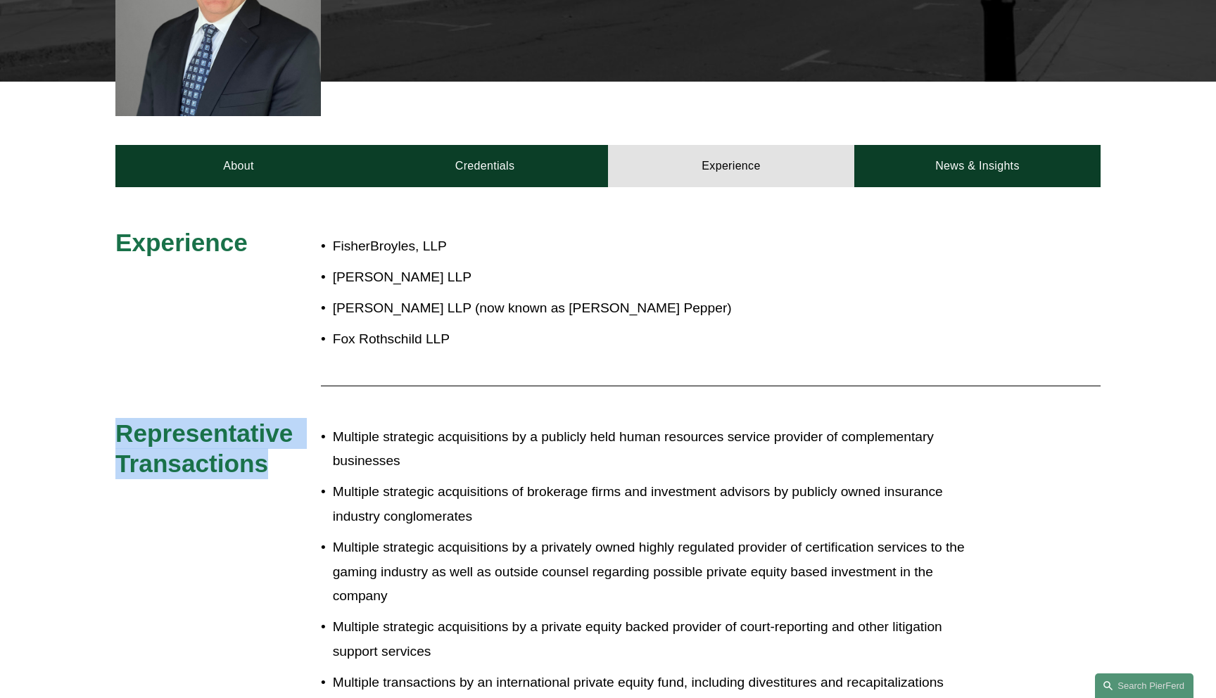
drag, startPoint x: 277, startPoint y: 452, endPoint x: 84, endPoint y: 397, distance: 200.4
copy span "Representative Transactions"
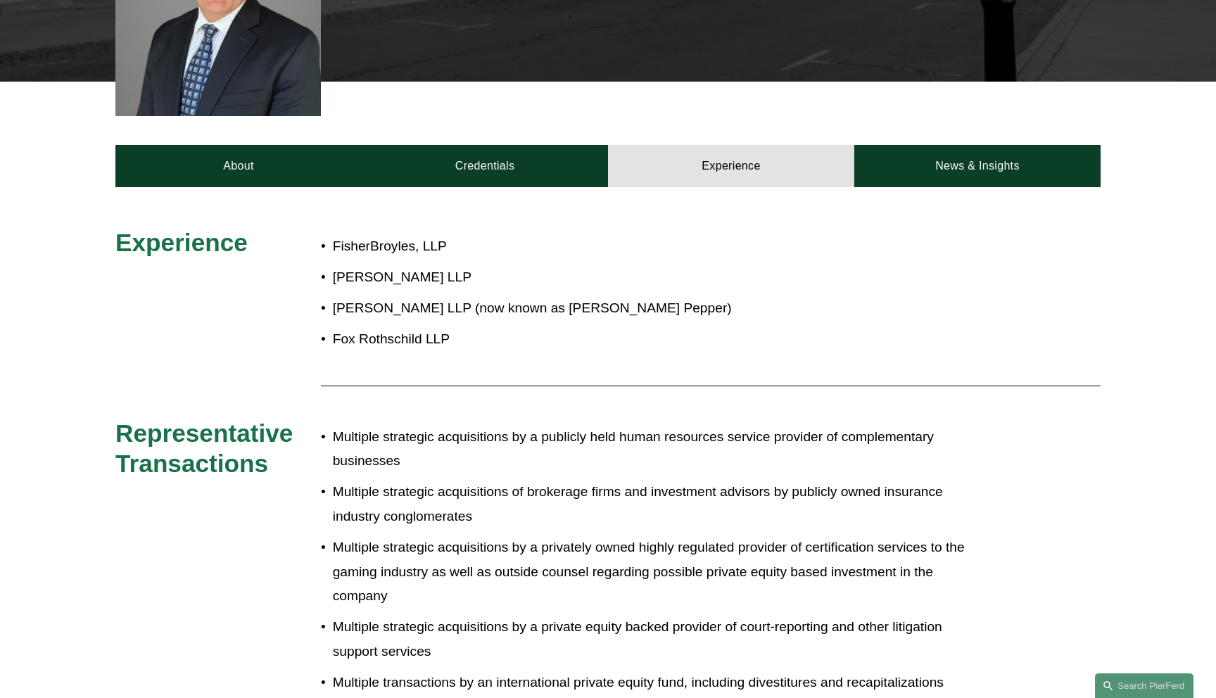
click at [618, 438] on p "Multiple strategic acquisitions by a publicly held human resources service prov…" at bounding box center [655, 449] width 644 height 49
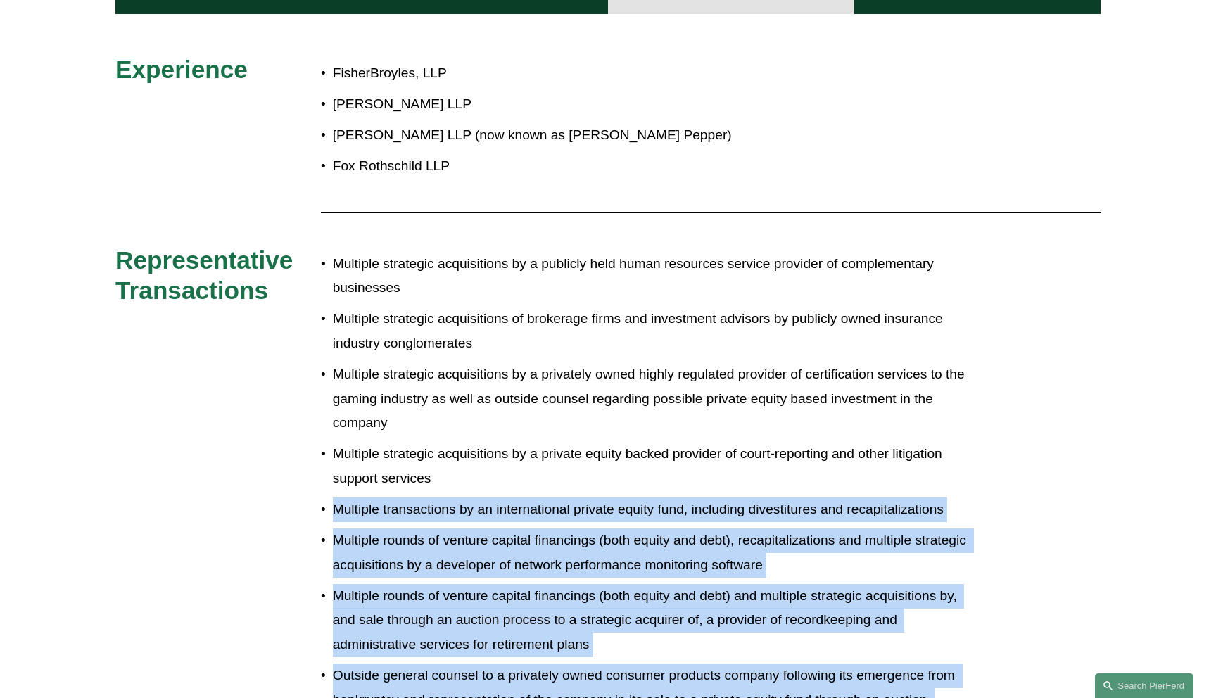
scroll to position [615, 0]
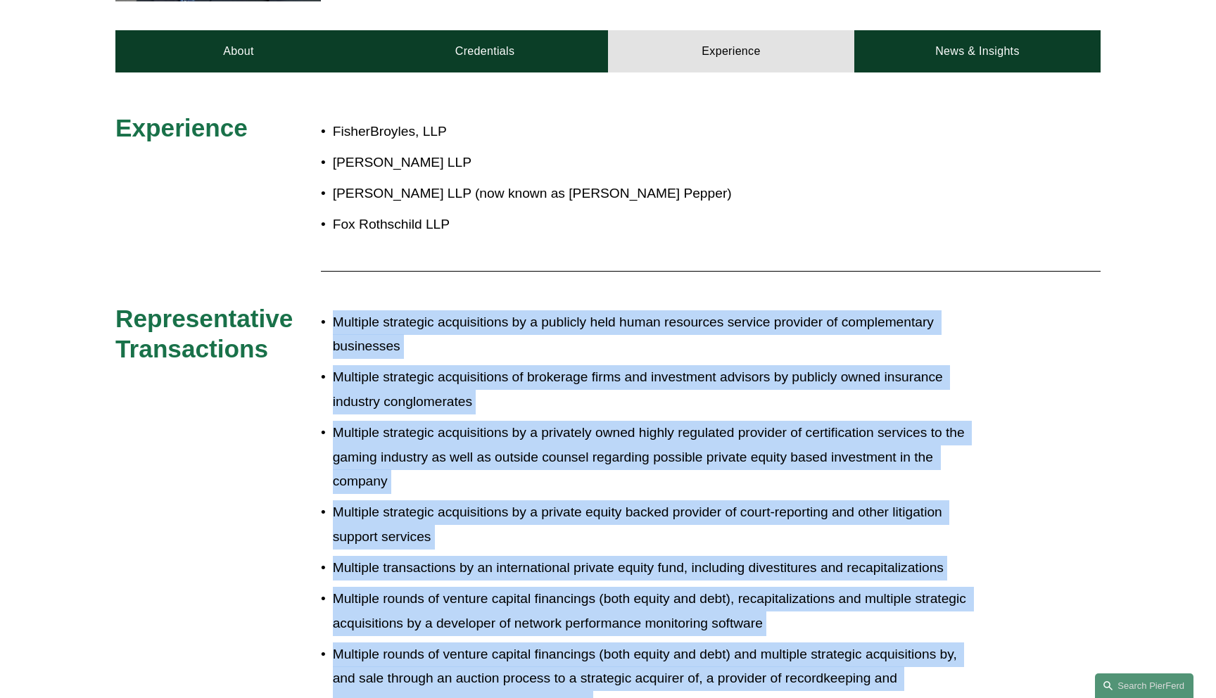
drag, startPoint x: 974, startPoint y: 514, endPoint x: 333, endPoint y: 301, distance: 674.7
copy ul "Multiple strategic acquisitions by a publicly held human resources service prov…"
click at [531, 438] on p "Multiple strategic acquisitions by a privately owned highly regulated provider …" at bounding box center [655, 457] width 644 height 73
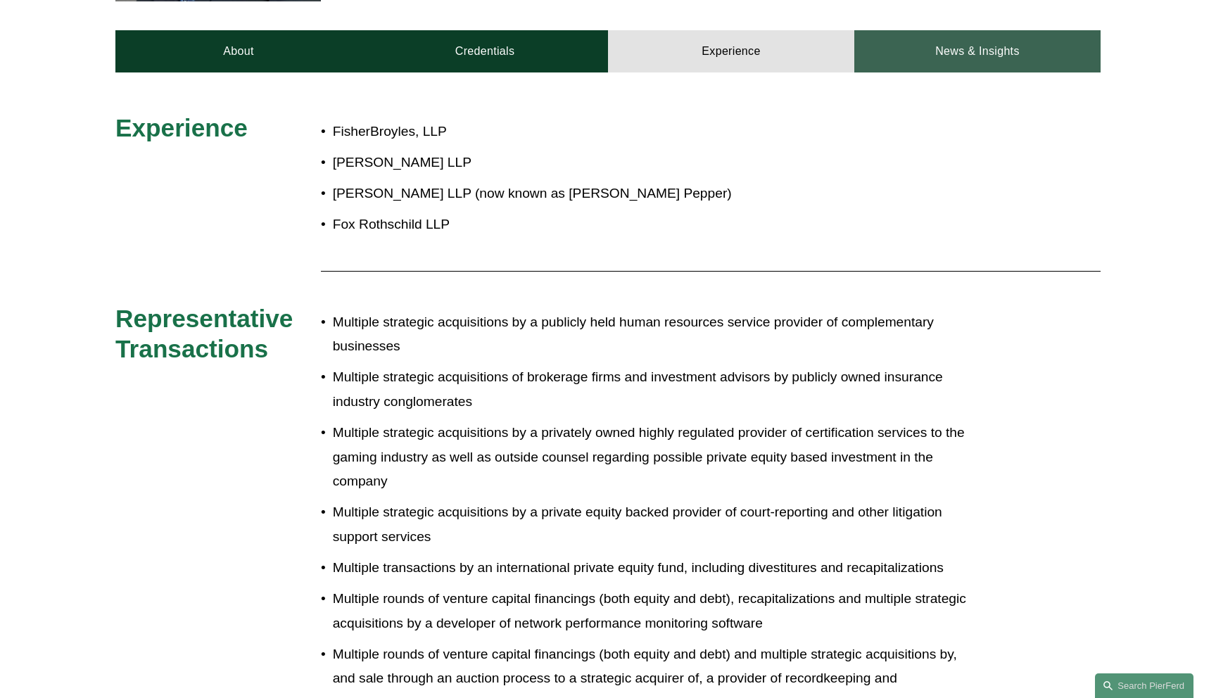
click at [965, 30] on link "News & Insights" at bounding box center [977, 51] width 246 height 42
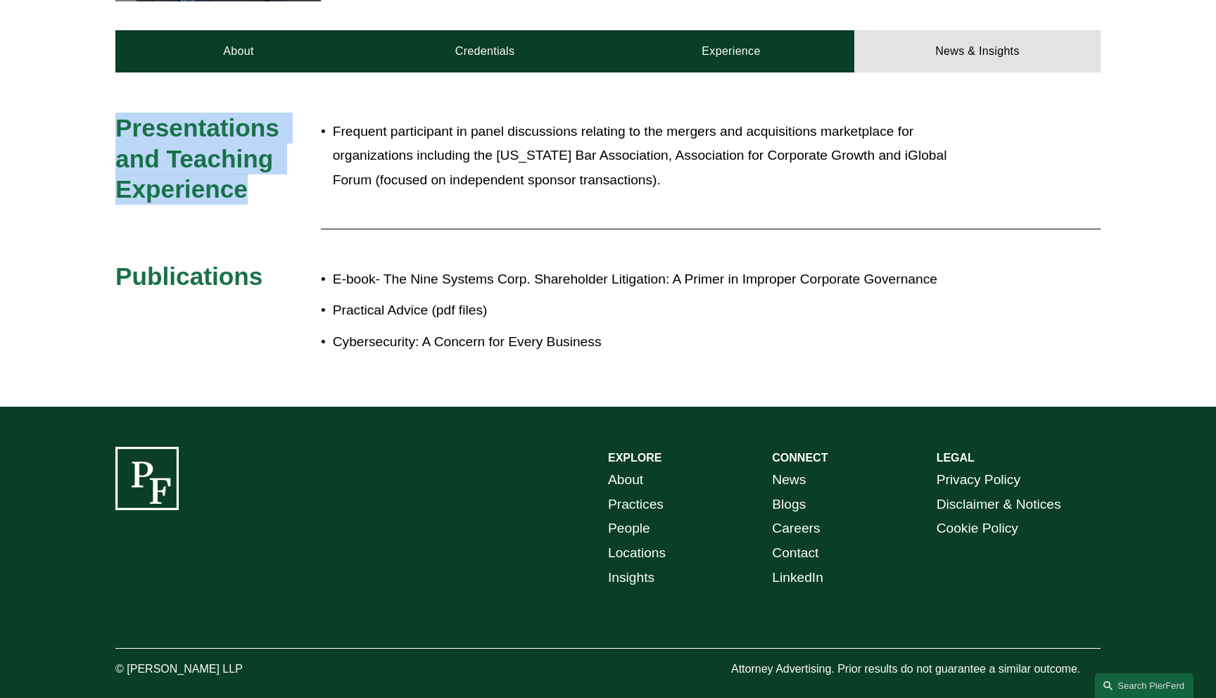
drag, startPoint x: 250, startPoint y: 171, endPoint x: 113, endPoint y: 106, distance: 152.3
click at [113, 113] on div "Presentations and Teaching Experience Frequent participant in panel discussions…" at bounding box center [608, 240] width 1216 height 254
copy span "Presentations and Teaching Experience"
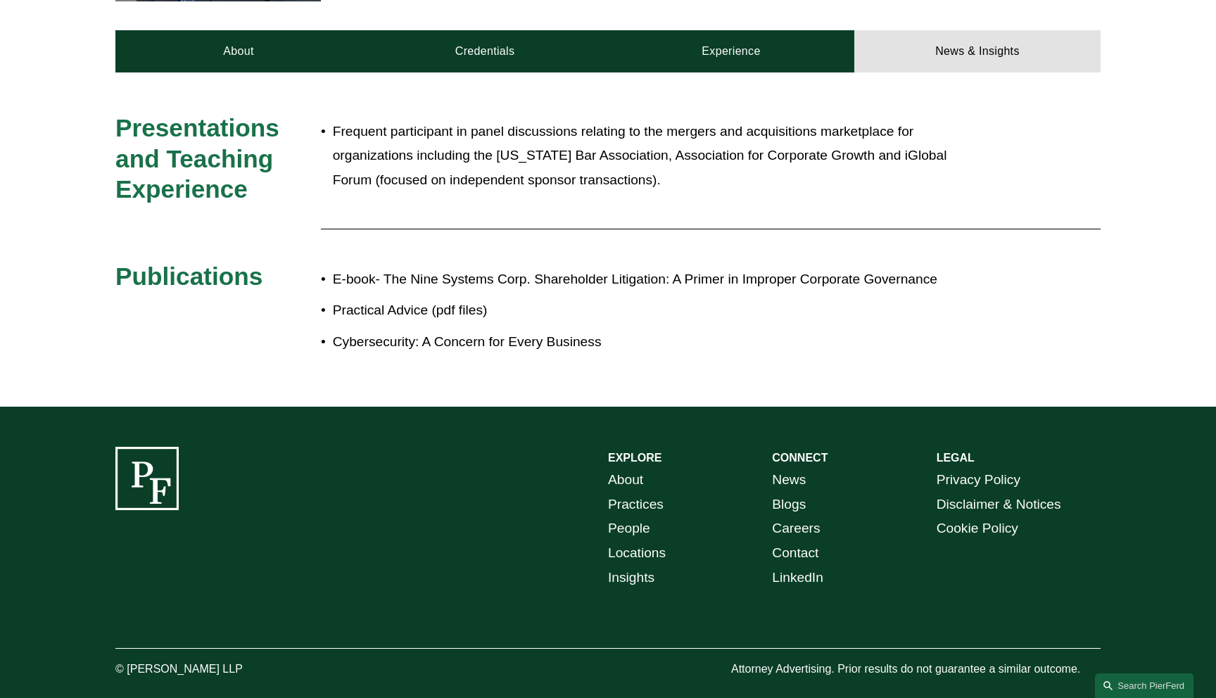
click at [658, 148] on p "Frequent participant in panel discussions relating to the mergers and acquisiti…" at bounding box center [655, 156] width 644 height 73
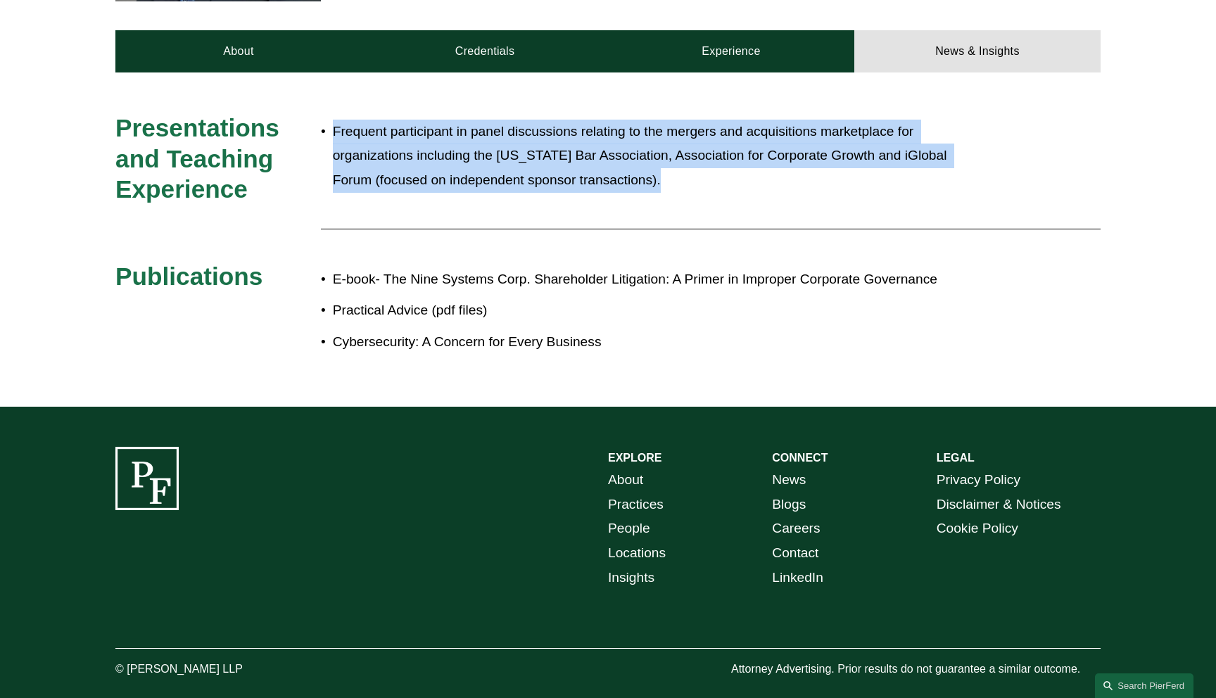
drag, startPoint x: 666, startPoint y: 163, endPoint x: 328, endPoint y: 113, distance: 341.3
click at [333, 120] on p "Frequent participant in panel discussions relating to the mergers and acquisiti…" at bounding box center [655, 156] width 644 height 73
copy p "Frequent participant in panel discussions relating to the mergers and acquisiti…"
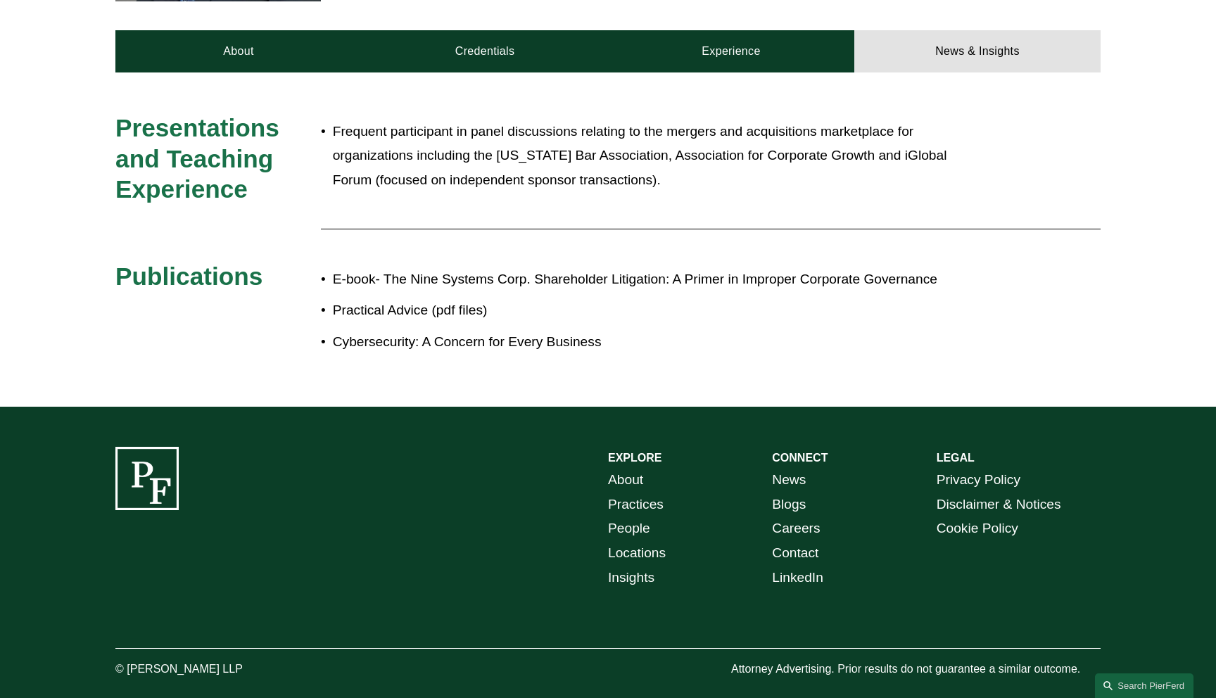
click at [232, 273] on div "Publications" at bounding box center [217, 282] width 205 height 42
click at [227, 262] on span "Publications" at bounding box center [188, 275] width 147 height 27
copy span "Publications"
click at [298, 261] on h3 "Publications" at bounding box center [217, 276] width 205 height 31
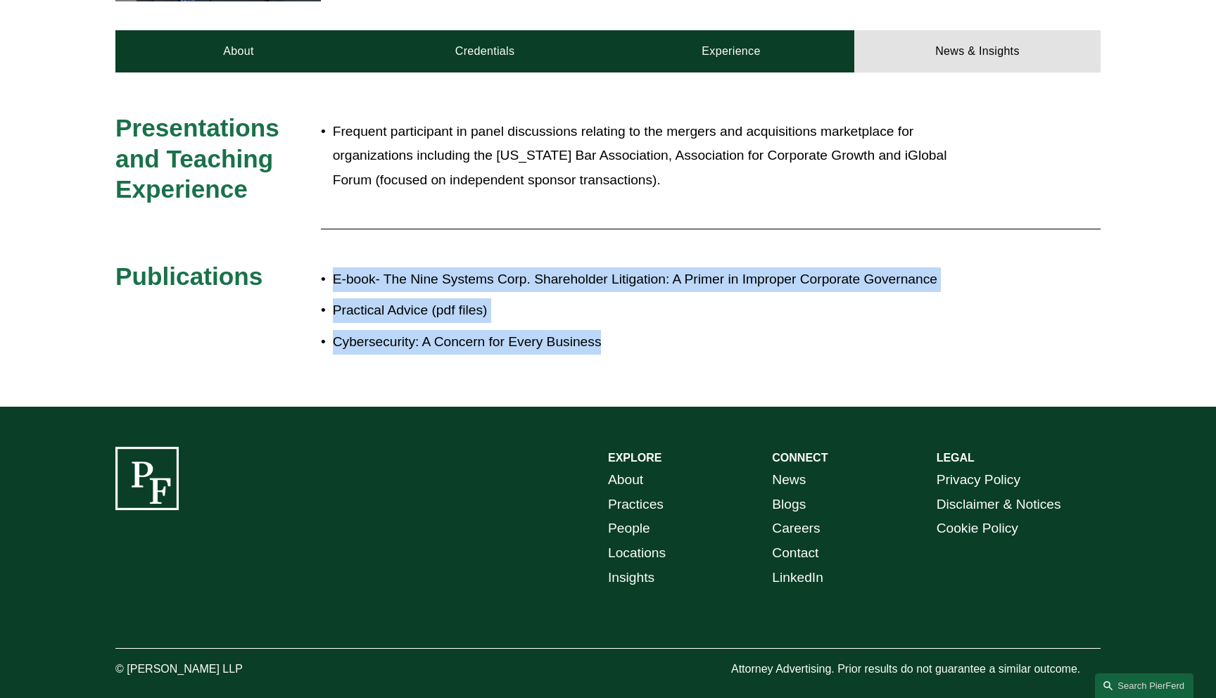
drag, startPoint x: 599, startPoint y: 325, endPoint x: 320, endPoint y: 260, distance: 286.1
click at [321, 267] on ul "E-book- The Nine Systems Corp. Shareholder Litigation: A Primer in Improper Cor…" at bounding box center [649, 310] width 656 height 87
click at [720, 298] on p "Practical Advice (pdf files)" at bounding box center [655, 310] width 644 height 25
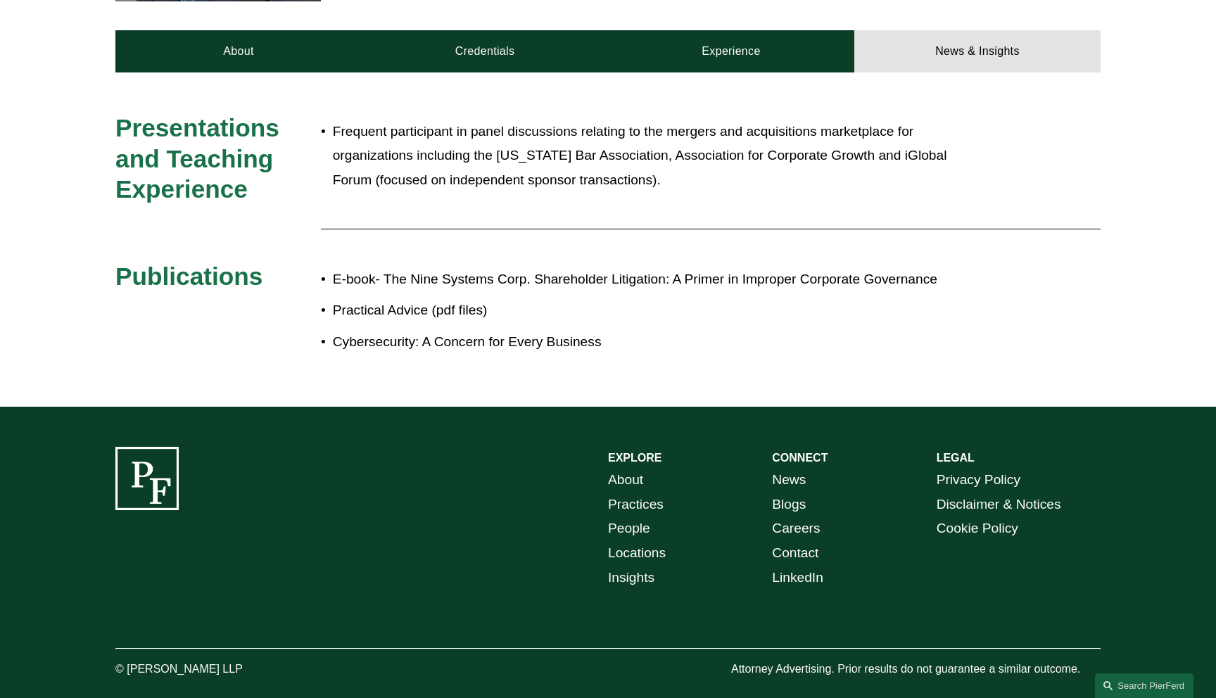
click at [532, 300] on p "Practical Advice (pdf files)" at bounding box center [655, 310] width 644 height 25
click at [292, 72] on div "Presentations and Teaching Experience Frequent participant in panel discussions…" at bounding box center [608, 239] width 1216 height 334
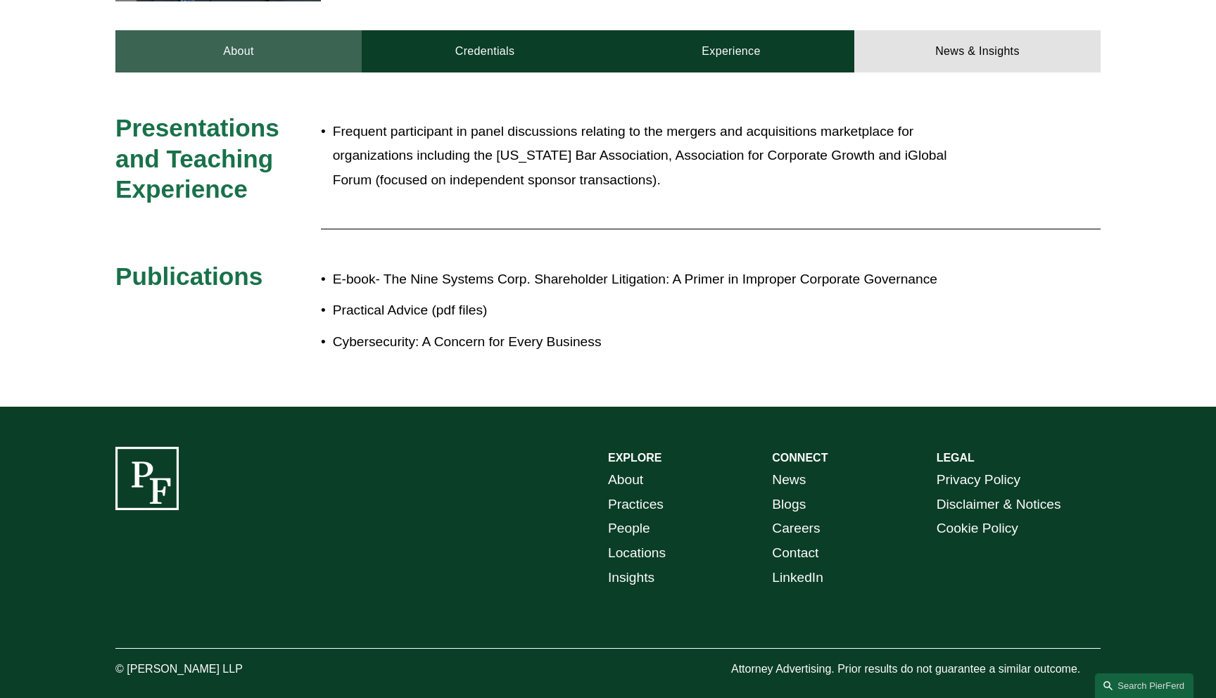
click at [281, 37] on link "About" at bounding box center [238, 51] width 246 height 42
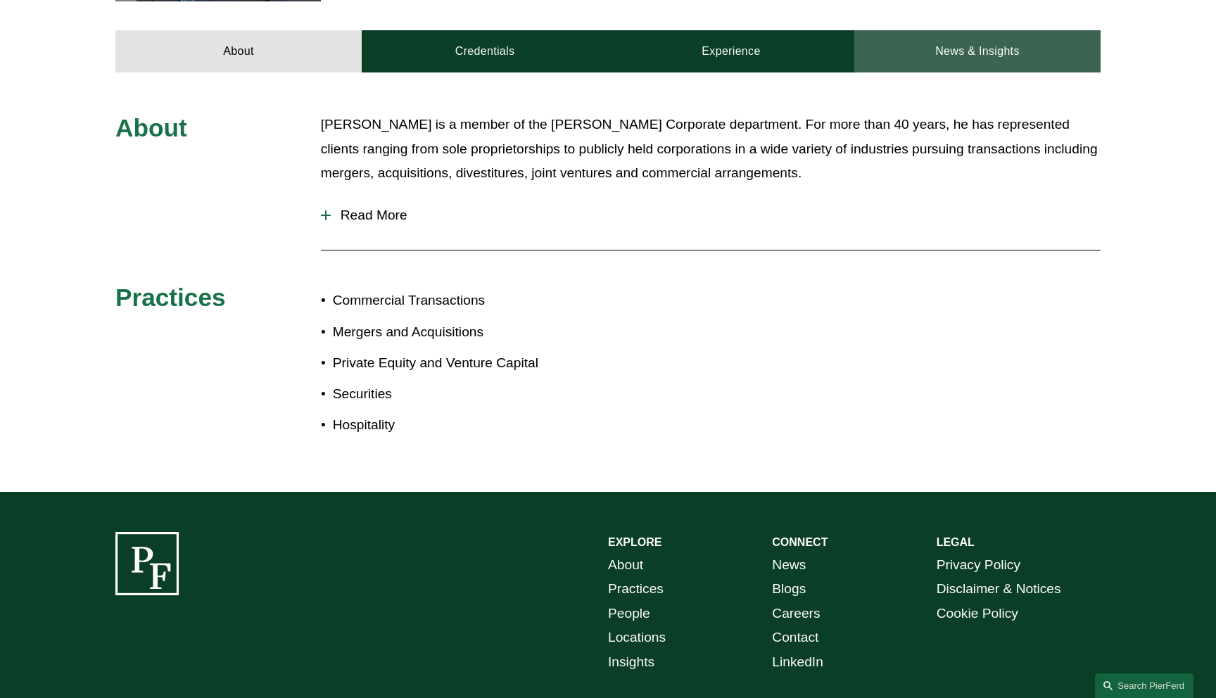
click at [895, 30] on link "News & Insights" at bounding box center [977, 51] width 246 height 42
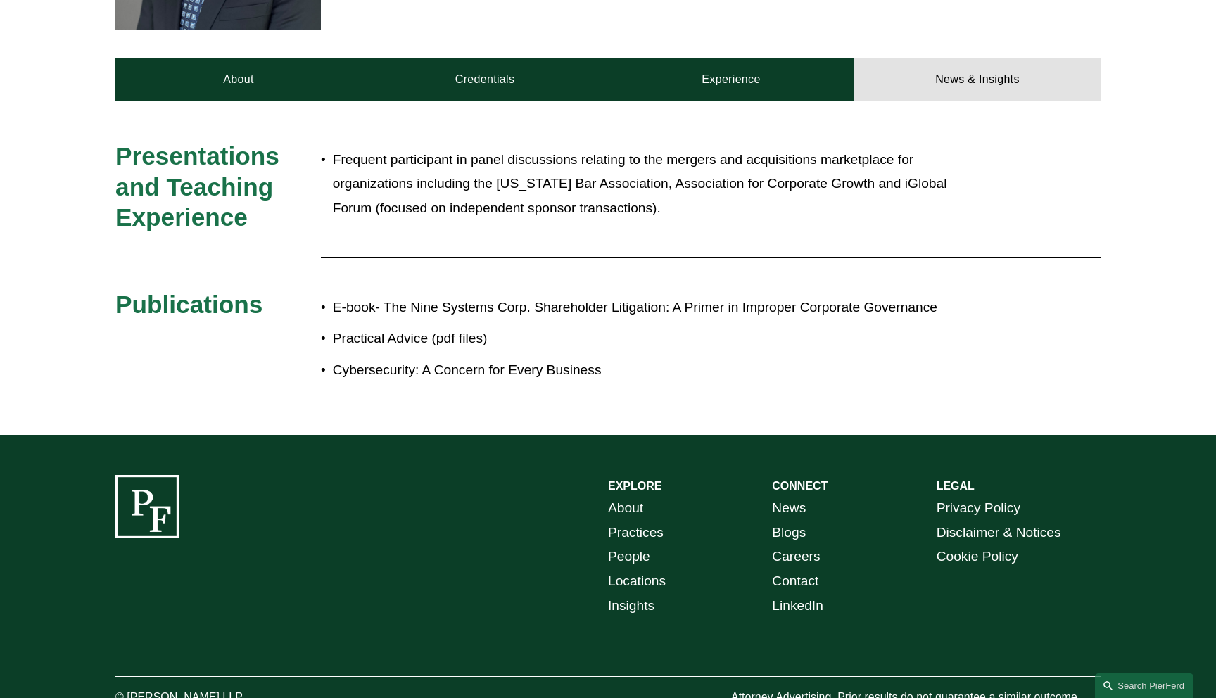
scroll to position [582, 0]
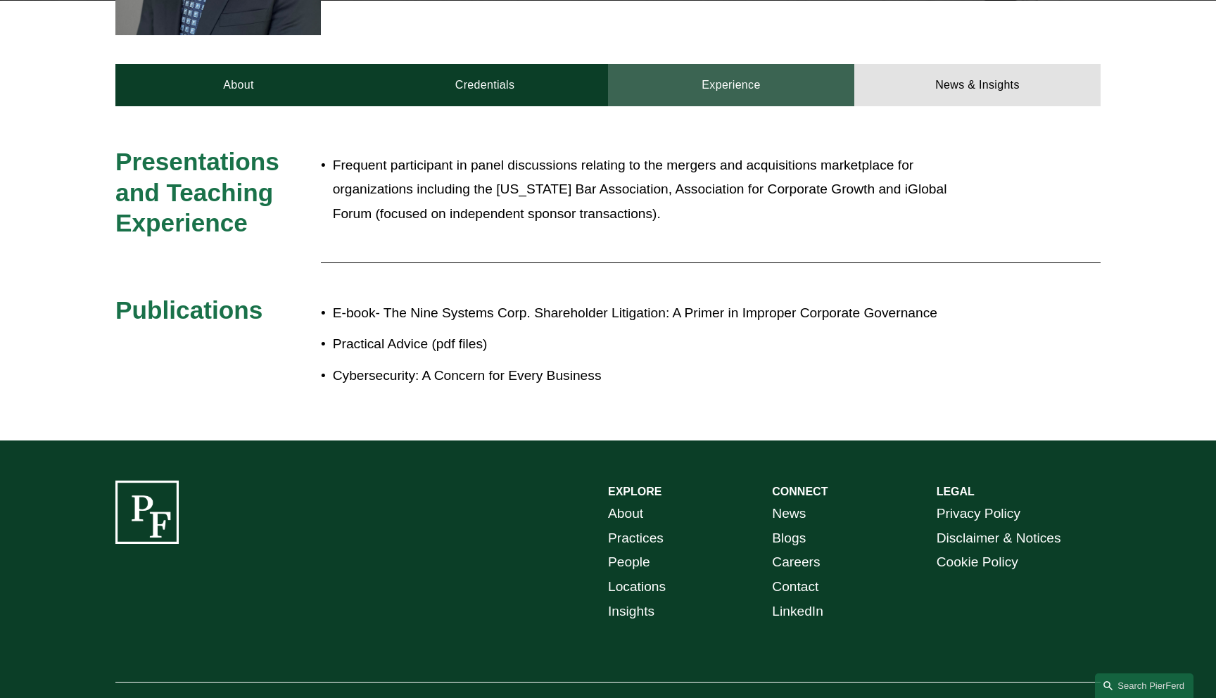
click at [758, 64] on link "Experience" at bounding box center [731, 85] width 246 height 42
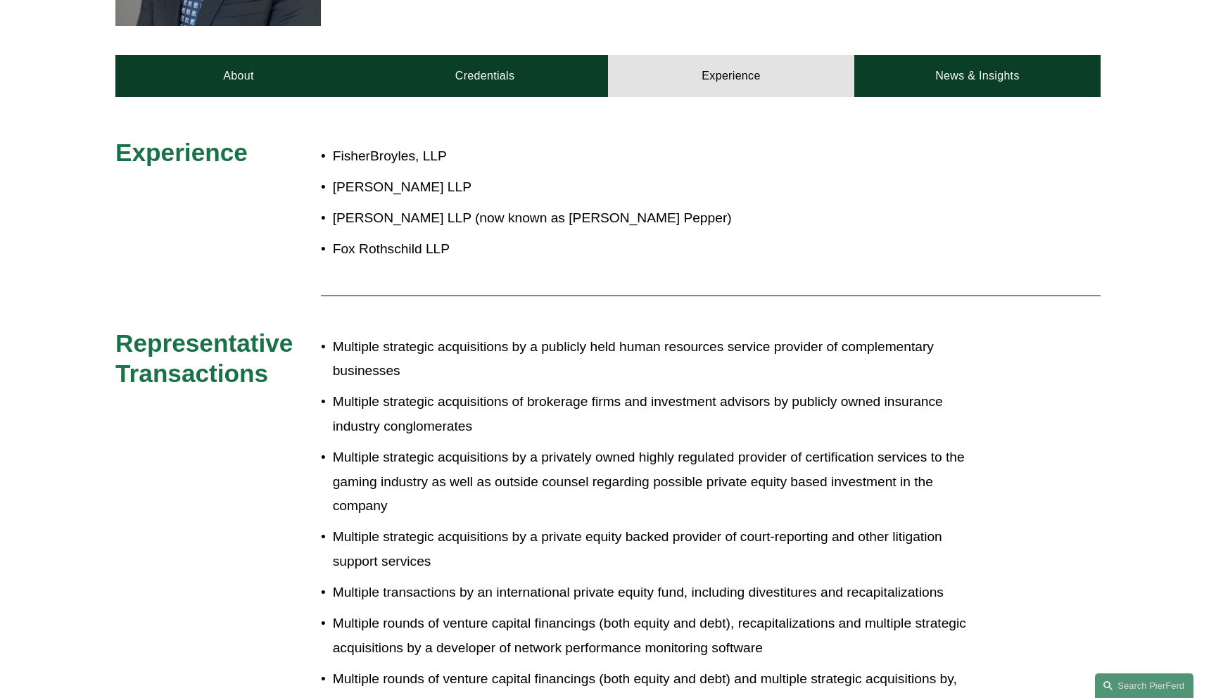
scroll to position [440, 0]
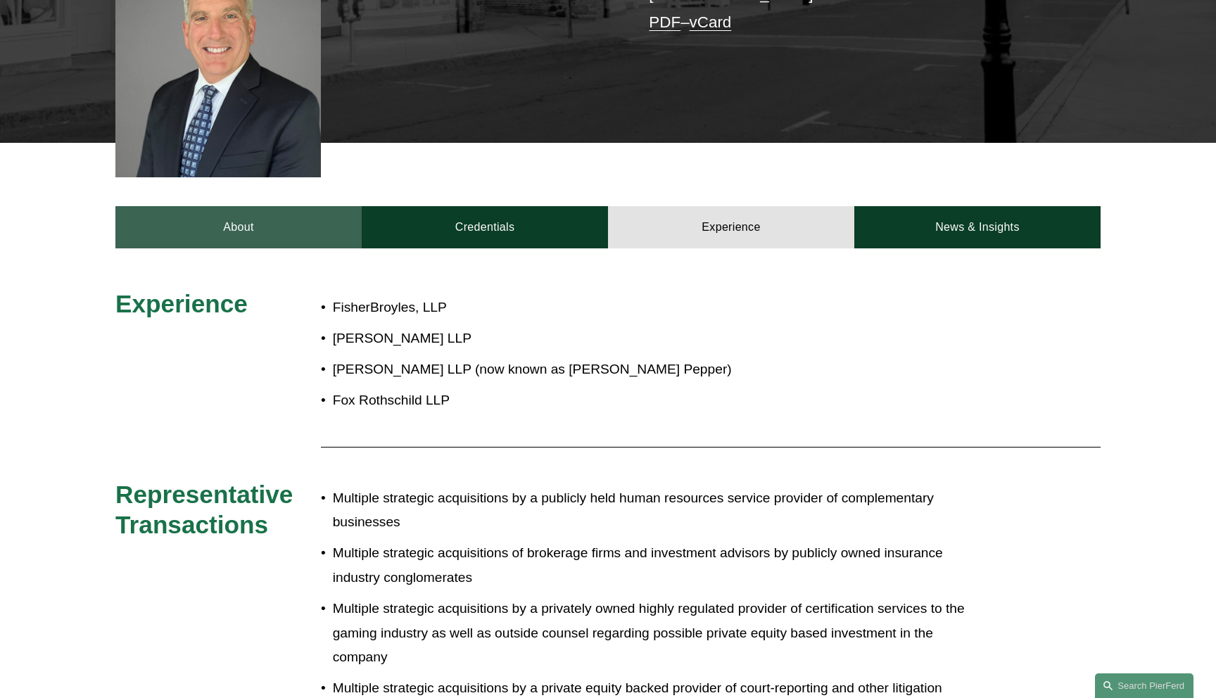
click at [242, 206] on link "About" at bounding box center [238, 227] width 246 height 42
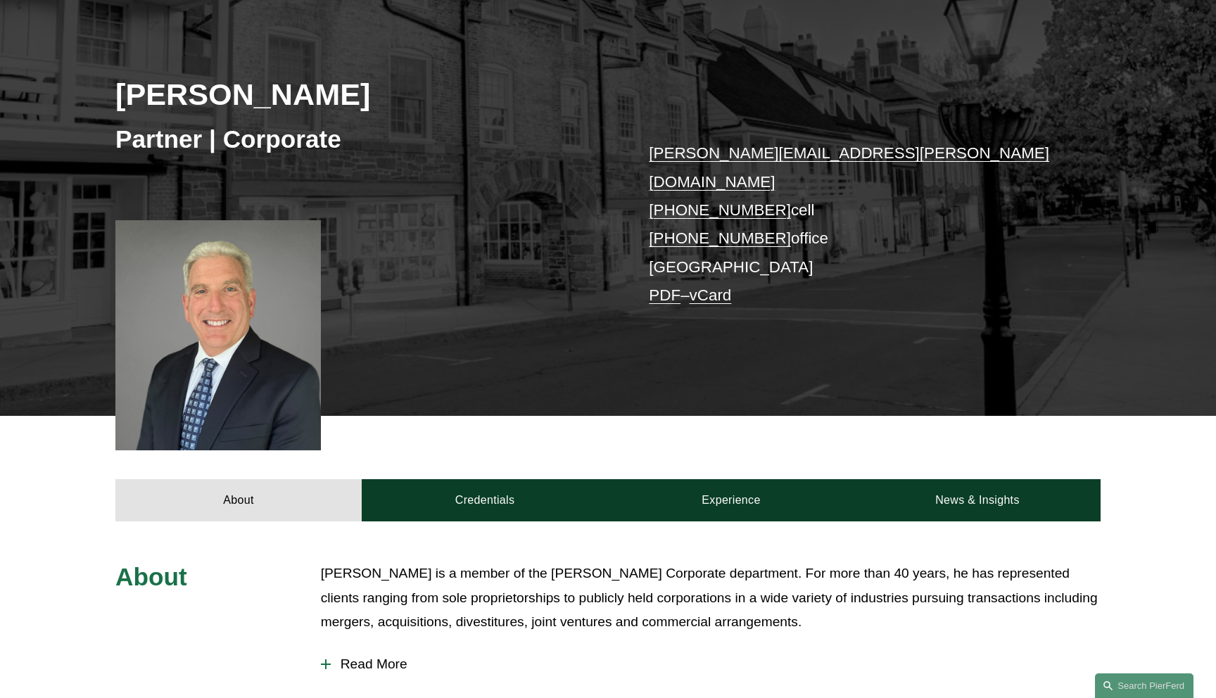
scroll to position [0, 0]
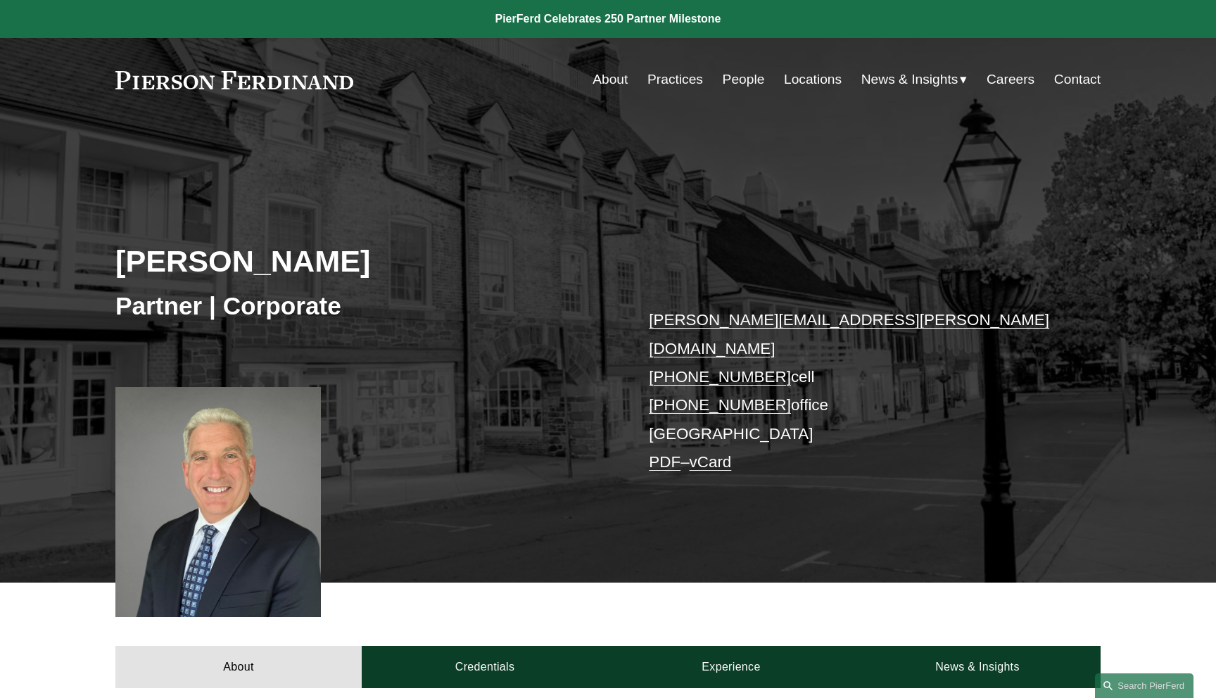
click at [63, 175] on div "Michael Weiner Partner | Corporate michael.weiner@pierferd.com +1.609.464.3833 …" at bounding box center [608, 370] width 1216 height 424
